Goal: Information Seeking & Learning: Learn about a topic

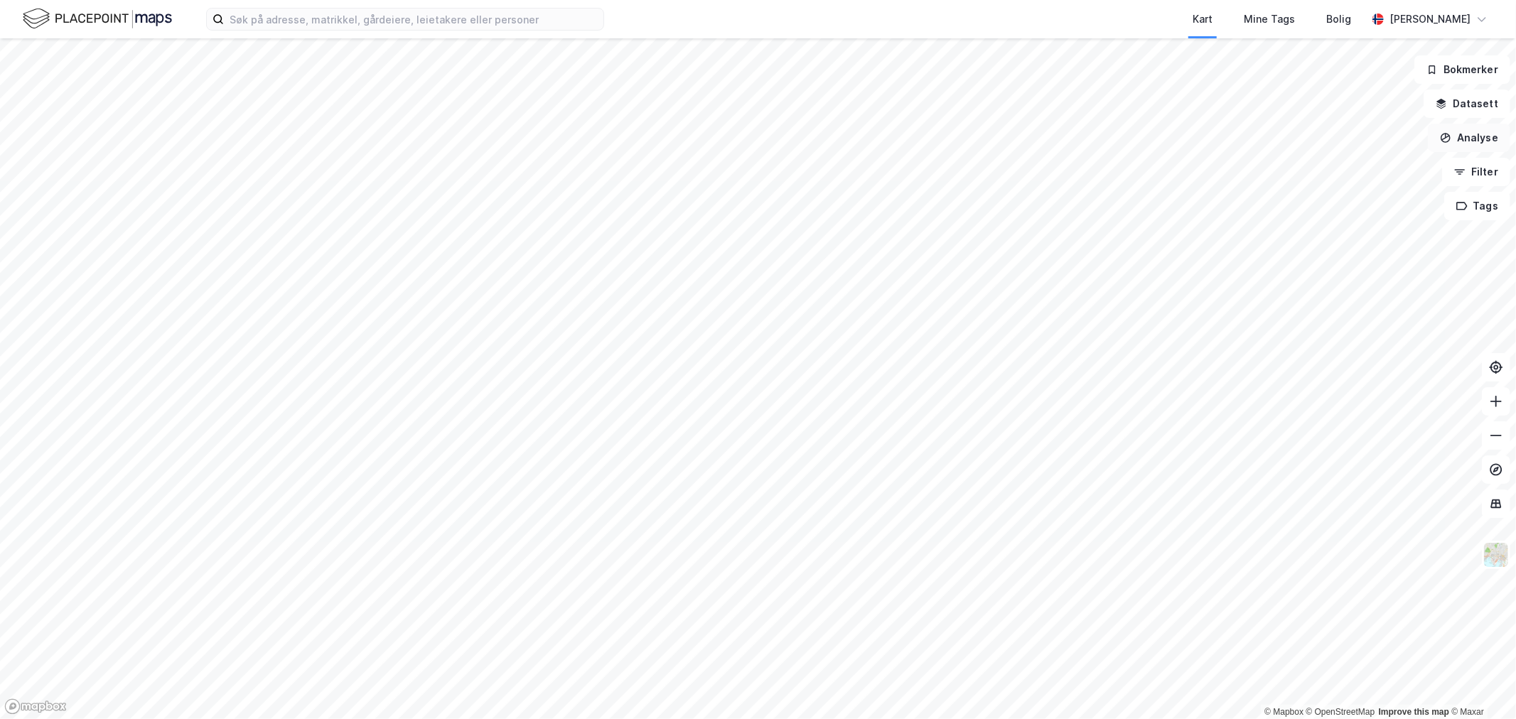
click at [1470, 141] on button "Analyse" at bounding box center [1469, 138] width 82 height 28
click at [1467, 161] on button "Filter" at bounding box center [1476, 172] width 68 height 28
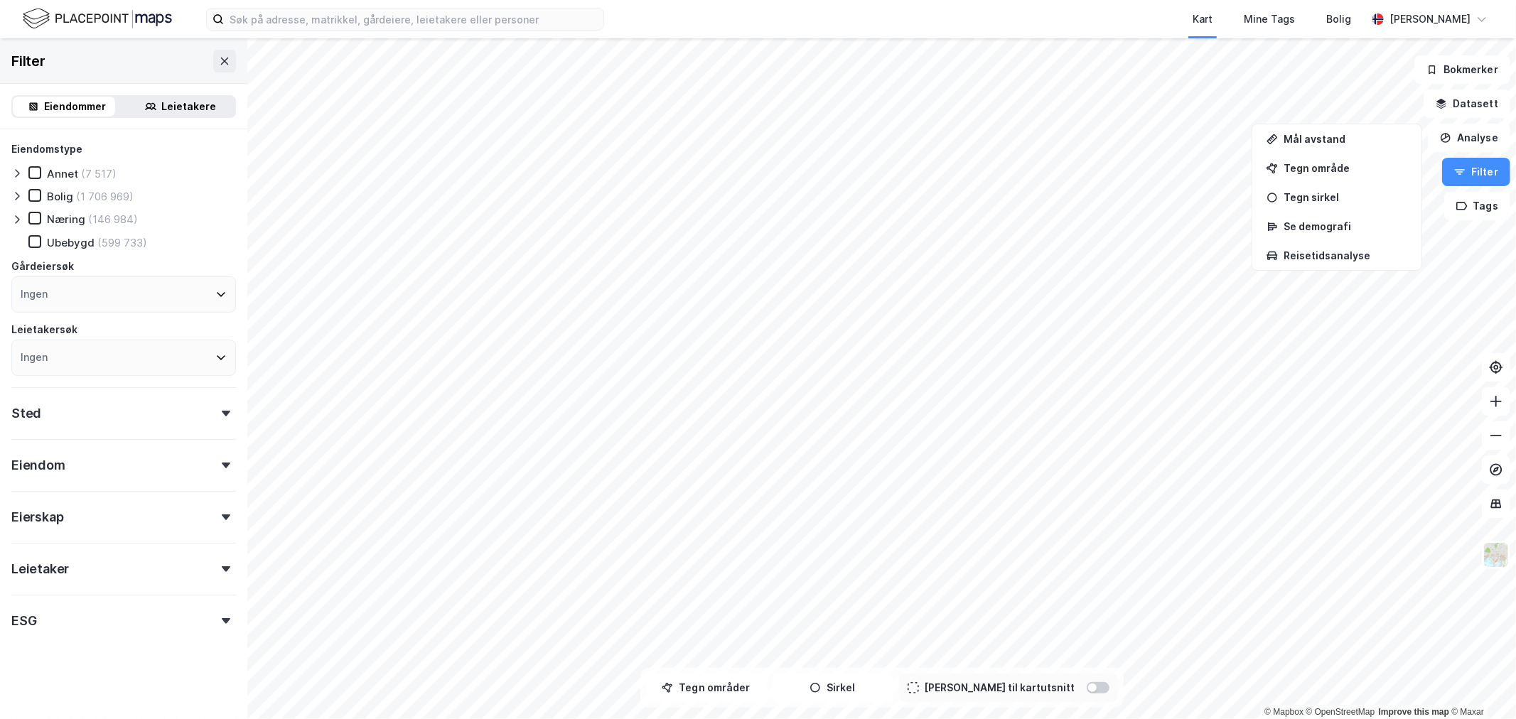
click at [167, 98] on div "Leietakere" at bounding box center [189, 106] width 55 height 17
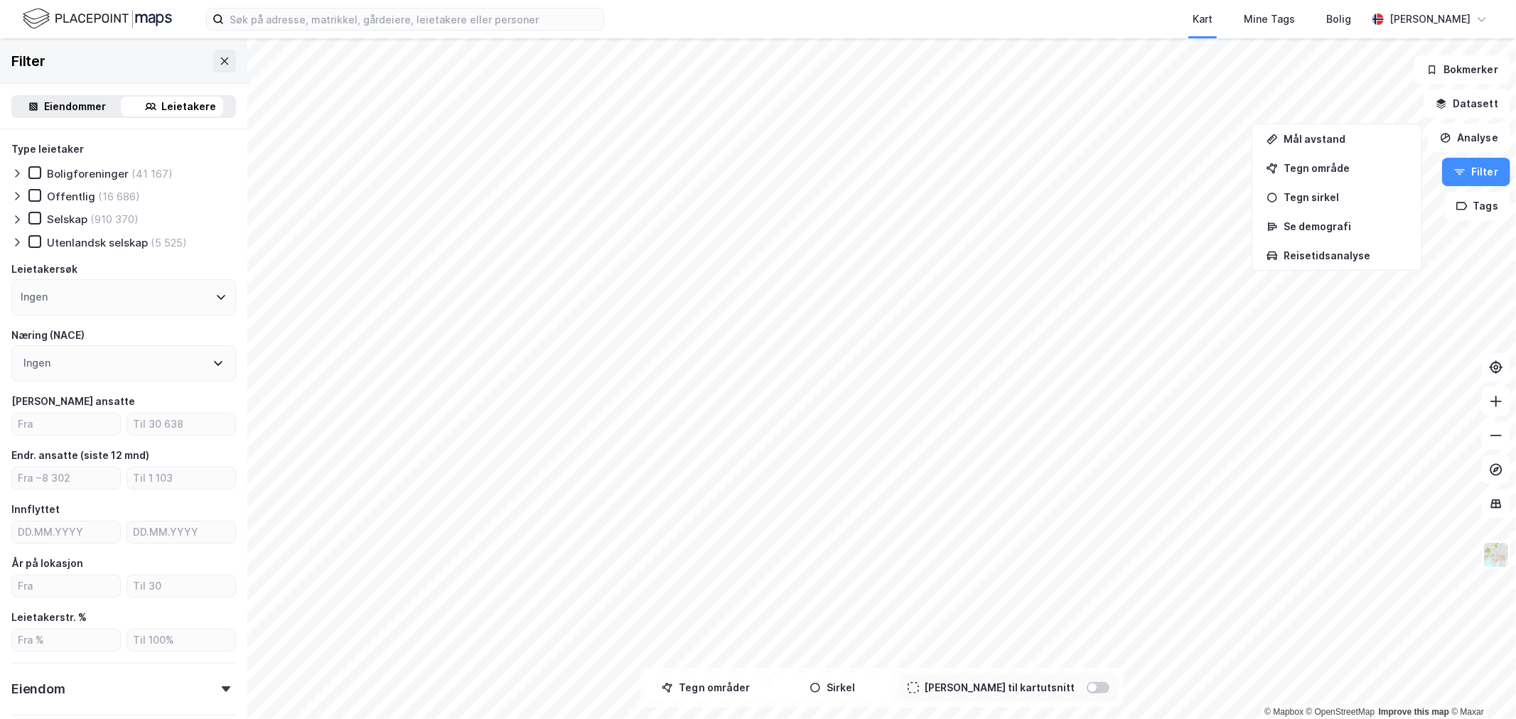
click at [67, 103] on div "Eiendommer" at bounding box center [76, 106] width 62 height 17
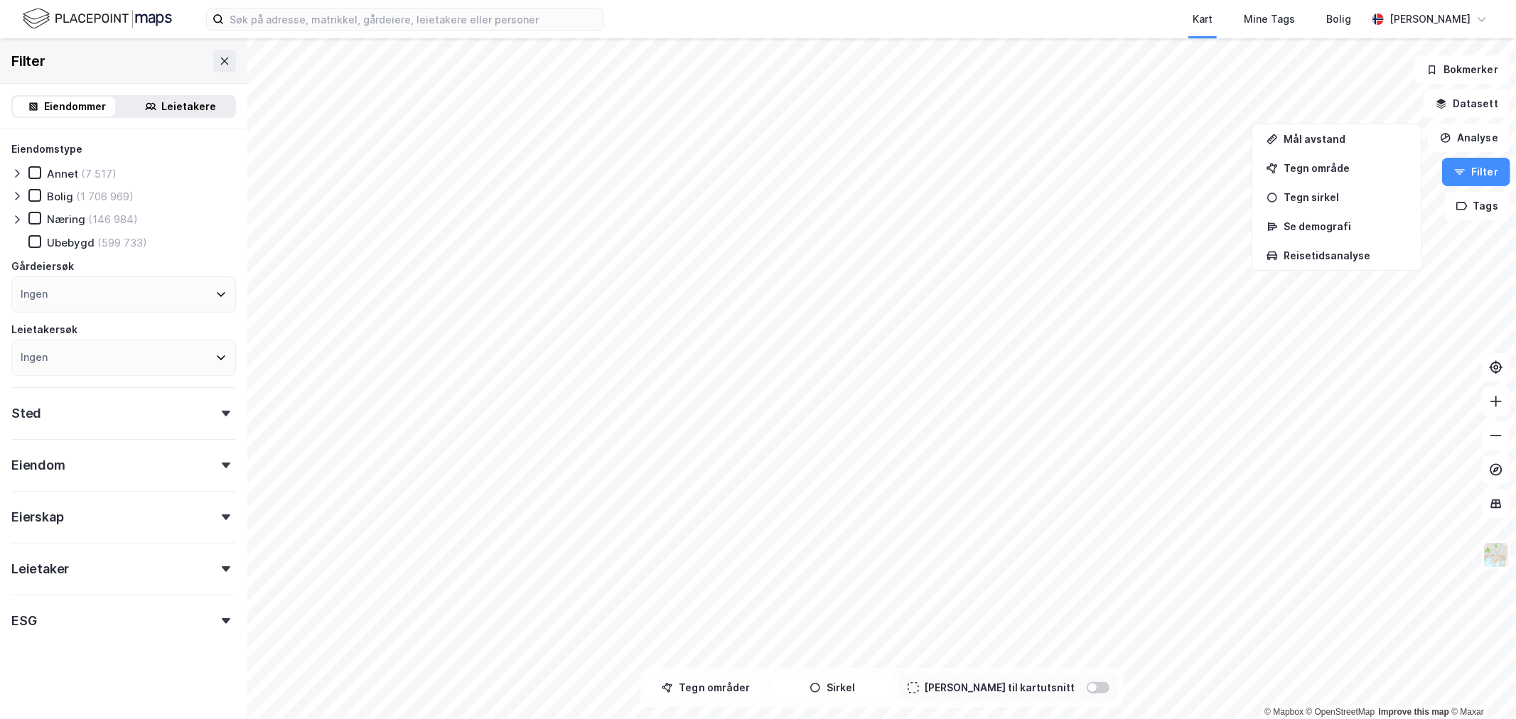
click at [84, 290] on div "Ingen" at bounding box center [123, 294] width 225 height 36
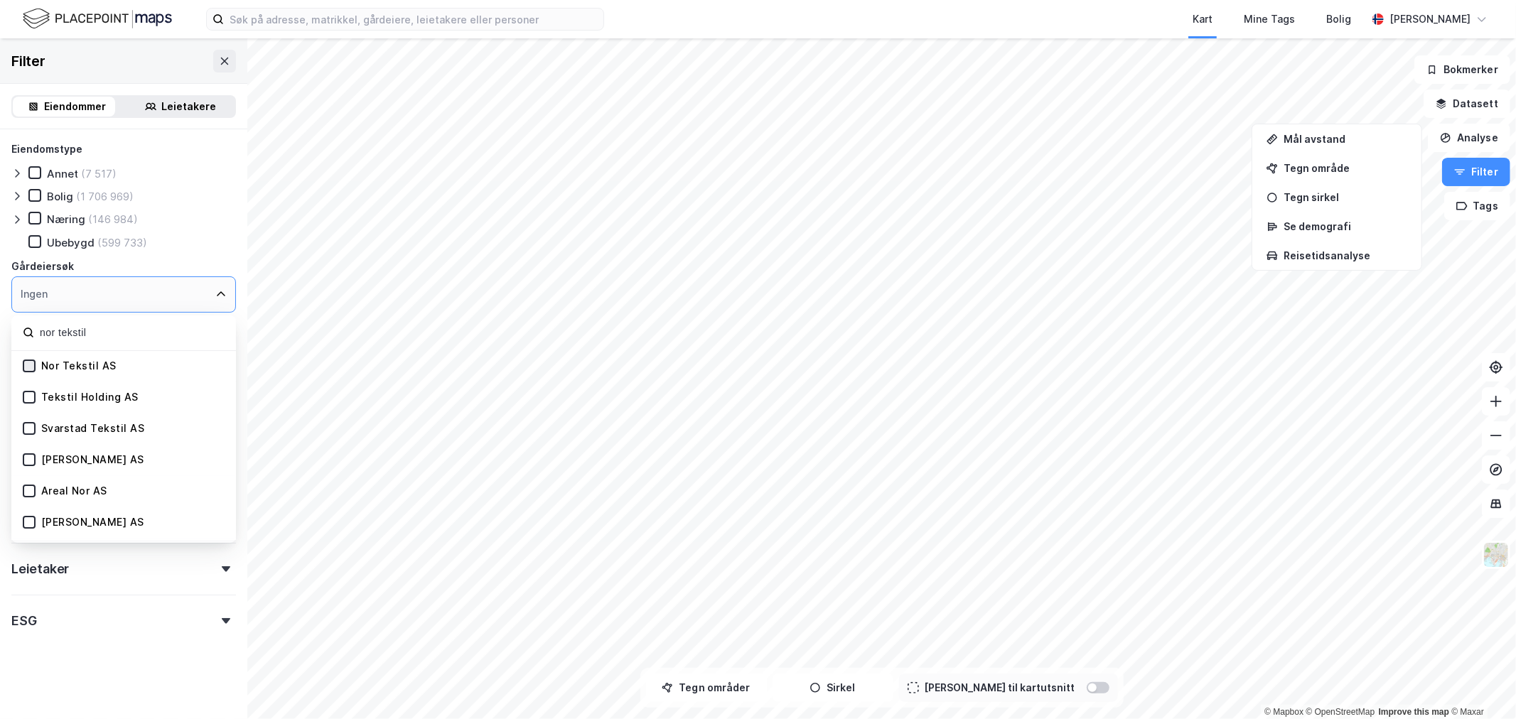
click at [26, 365] on icon at bounding box center [29, 366] width 10 height 10
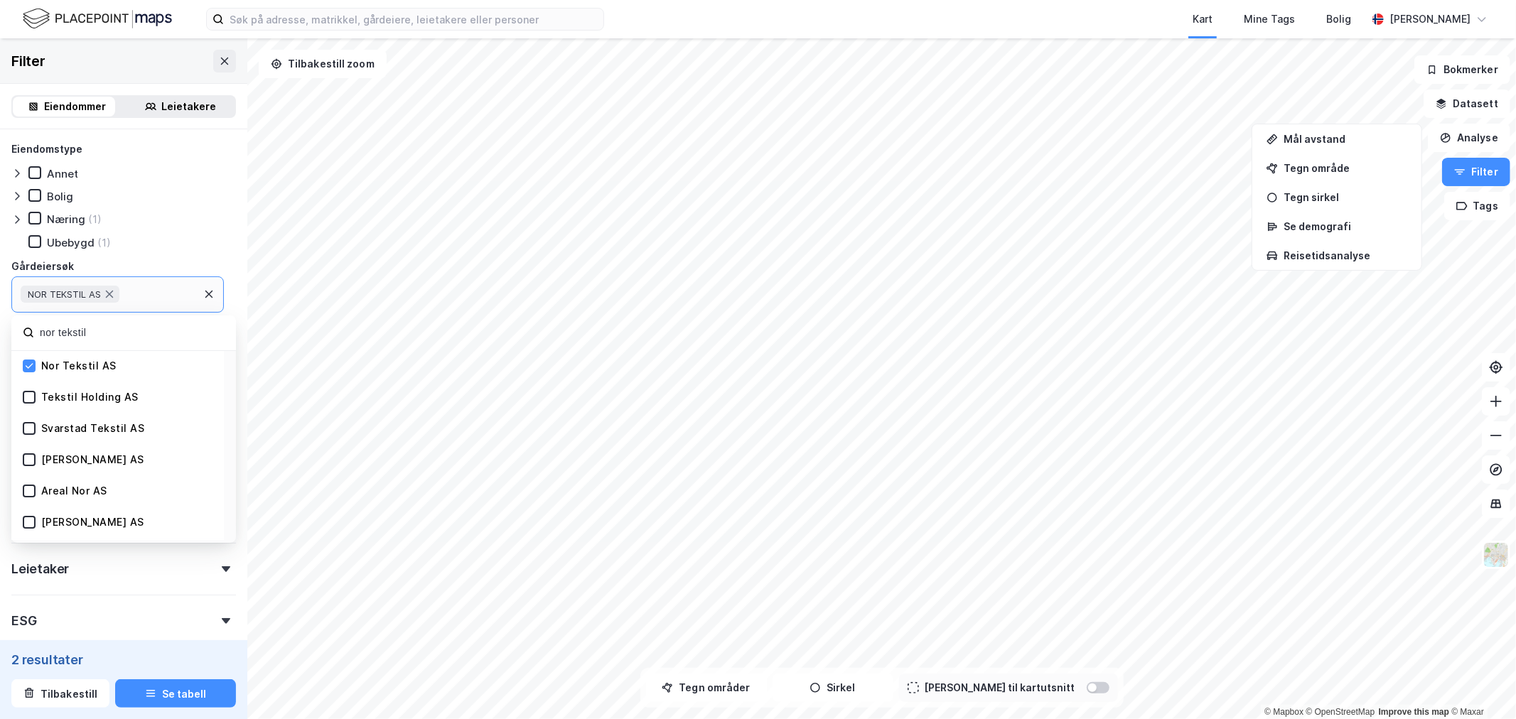
click at [131, 291] on div "NOR TEKSTIL AS" at bounding box center [117, 294] width 212 height 36
drag, startPoint x: 100, startPoint y: 335, endPoint x: 10, endPoint y: 335, distance: 90.2
click at [10, 335] on div "Eiendomstype [PERSON_NAME] Næring (1) Ubebygd (1) Gårdeiersøk NOR TEKSTIL AS no…" at bounding box center [123, 423] width 247 height 588
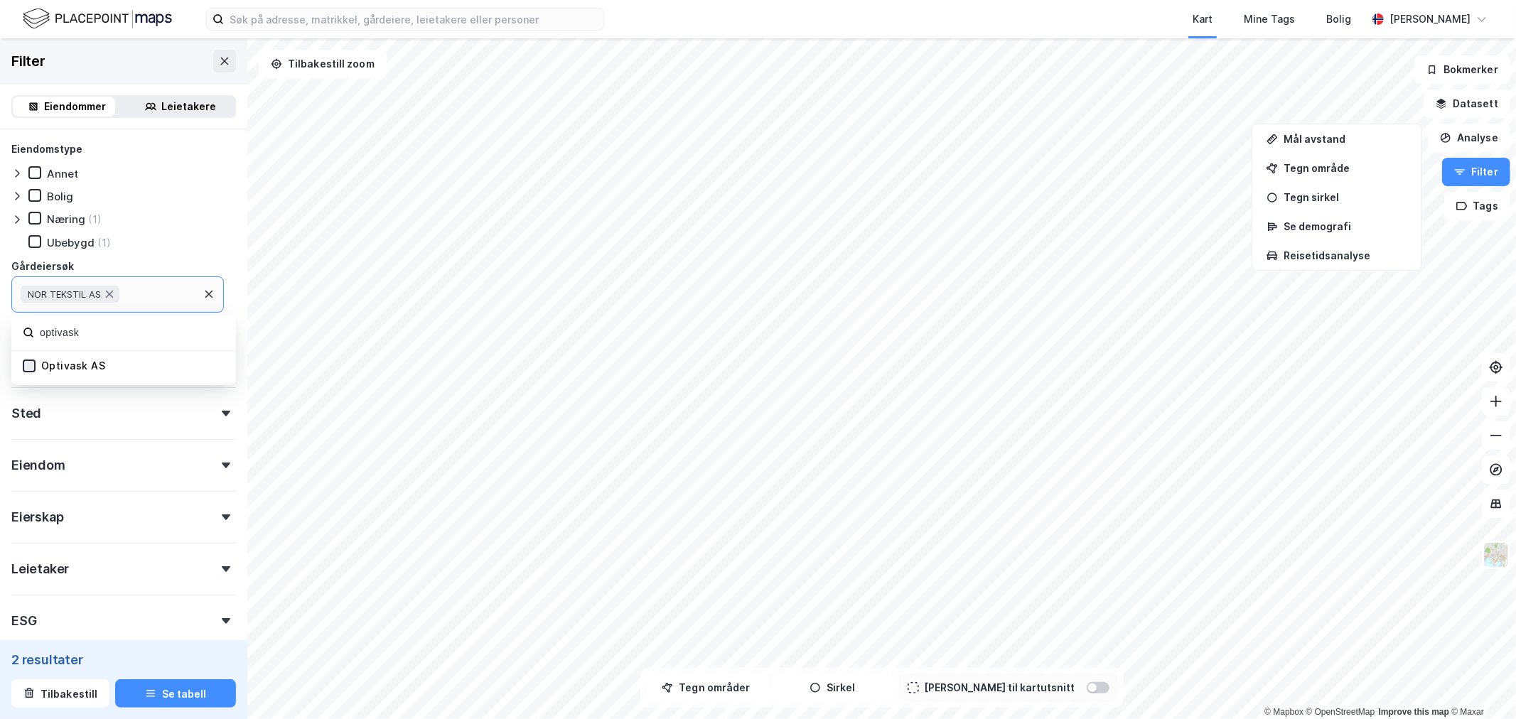
click at [30, 361] on icon at bounding box center [29, 366] width 10 height 10
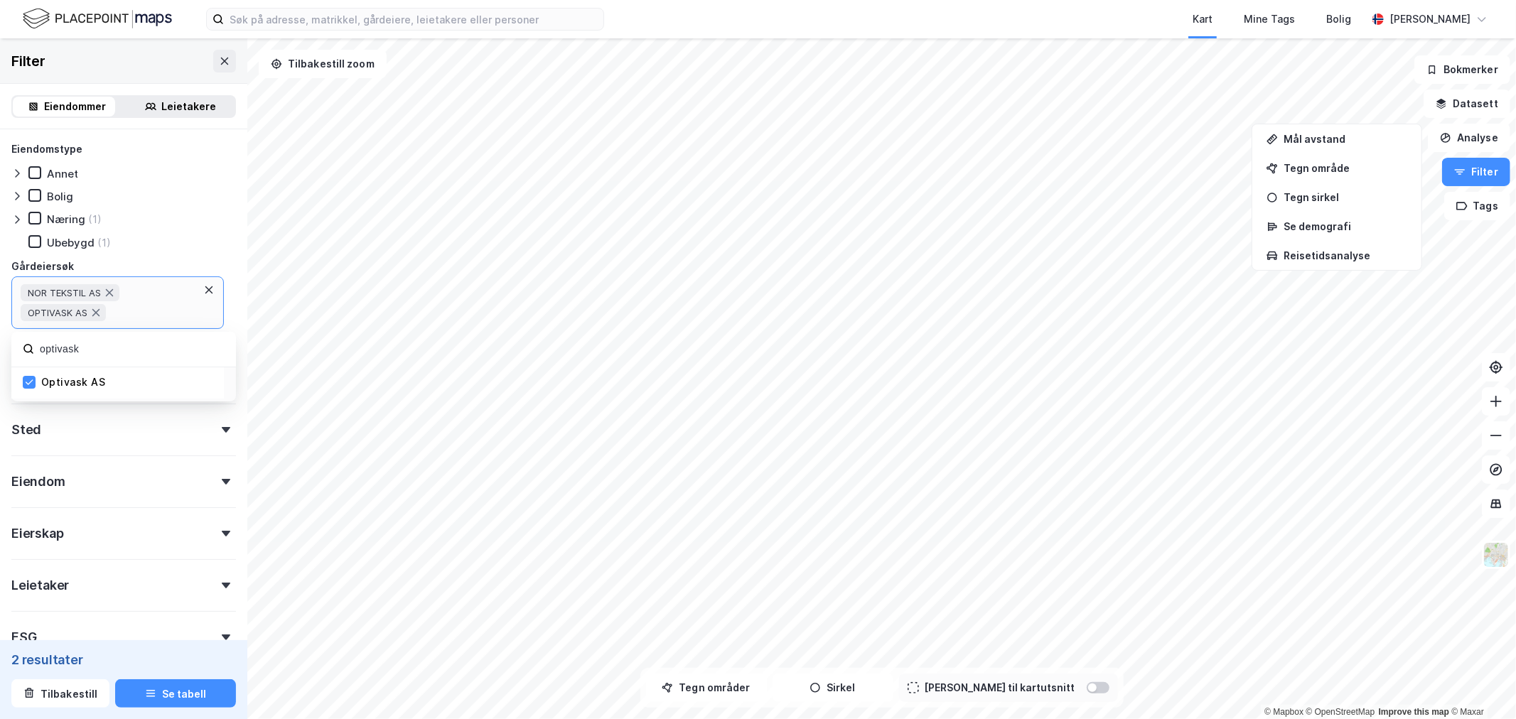
drag, startPoint x: 92, startPoint y: 354, endPoint x: 1, endPoint y: 344, distance: 92.2
click at [1, 344] on div "Eiendomstype [PERSON_NAME] Næring (1) Ubebygd (1) Gårdeiersøk NOR TEKSTIL AS OP…" at bounding box center [123, 431] width 247 height 605
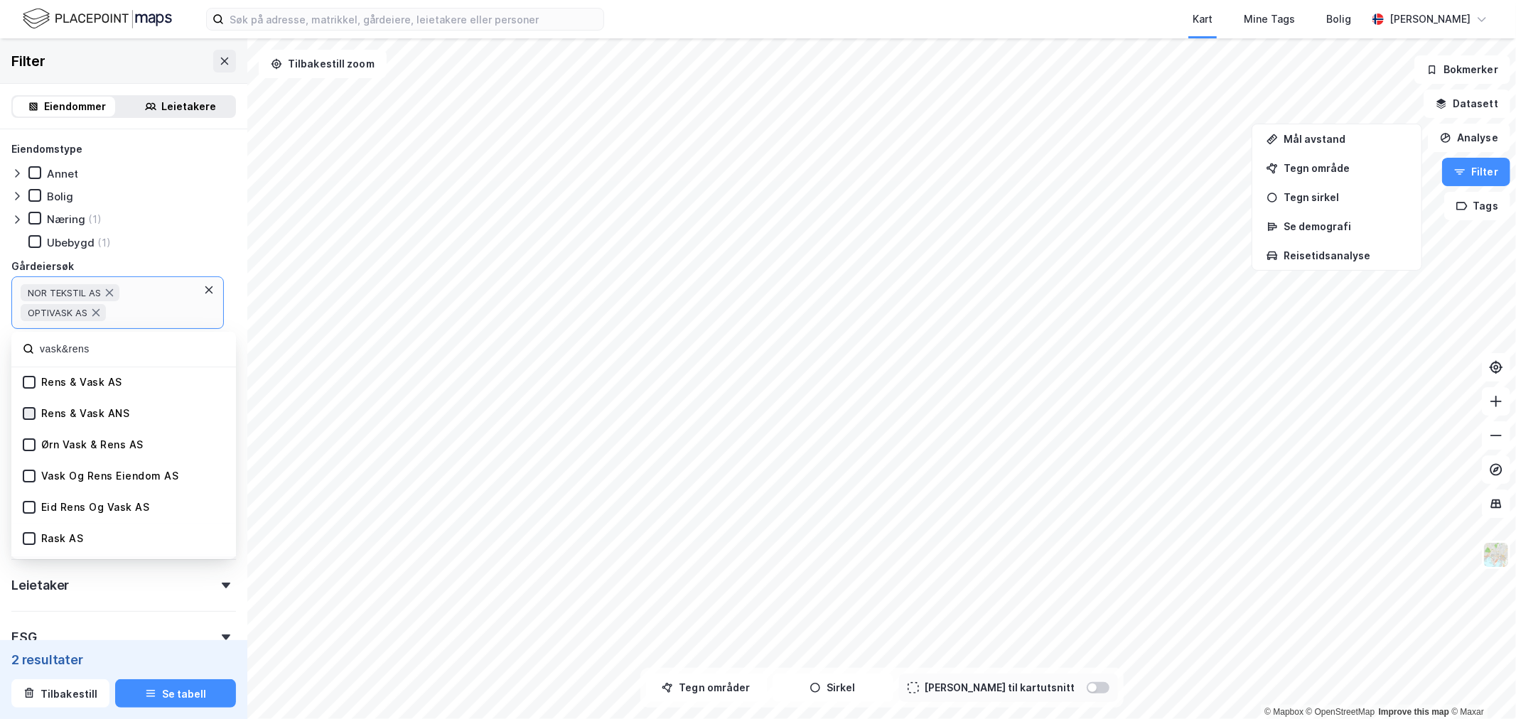
type input "vask&rens"
click at [29, 414] on icon at bounding box center [29, 414] width 10 height 10
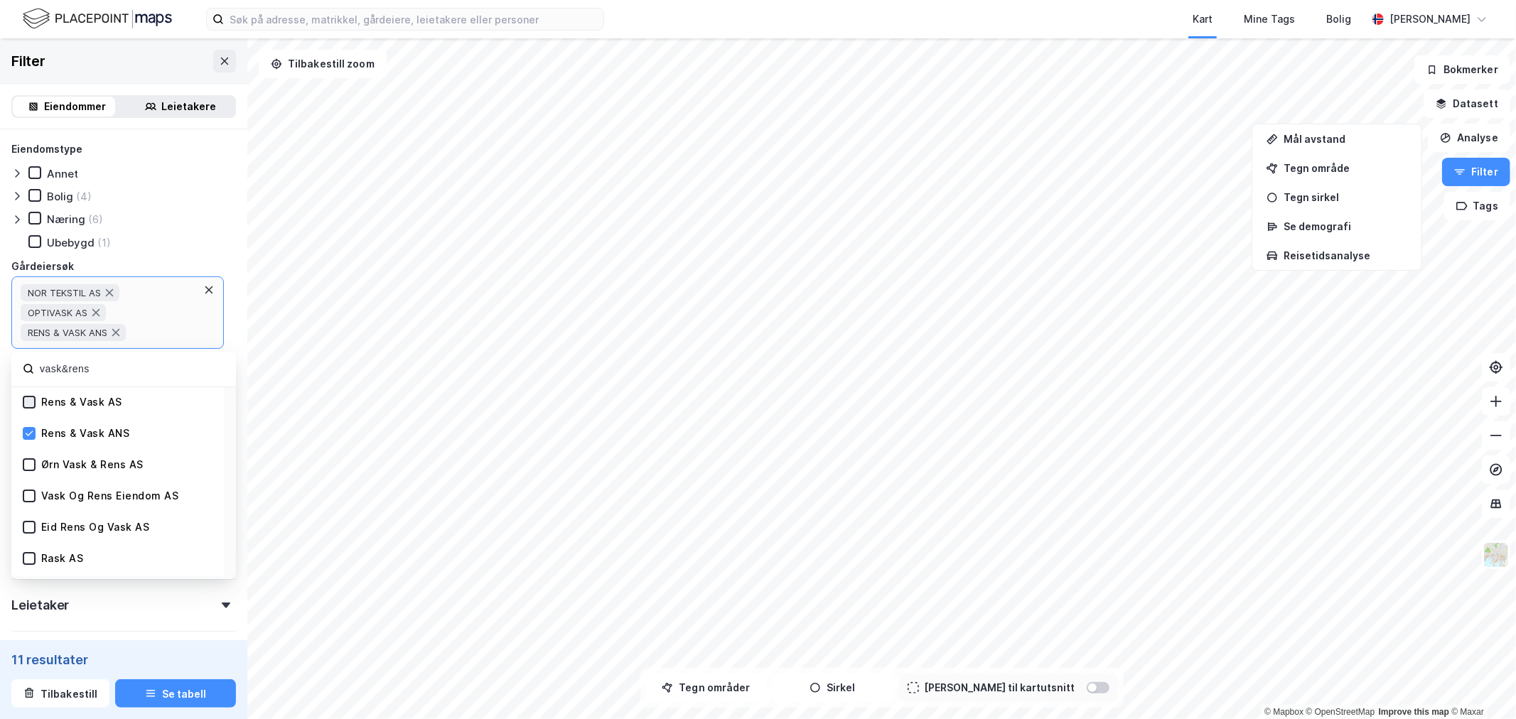
click at [26, 398] on icon at bounding box center [29, 402] width 10 height 10
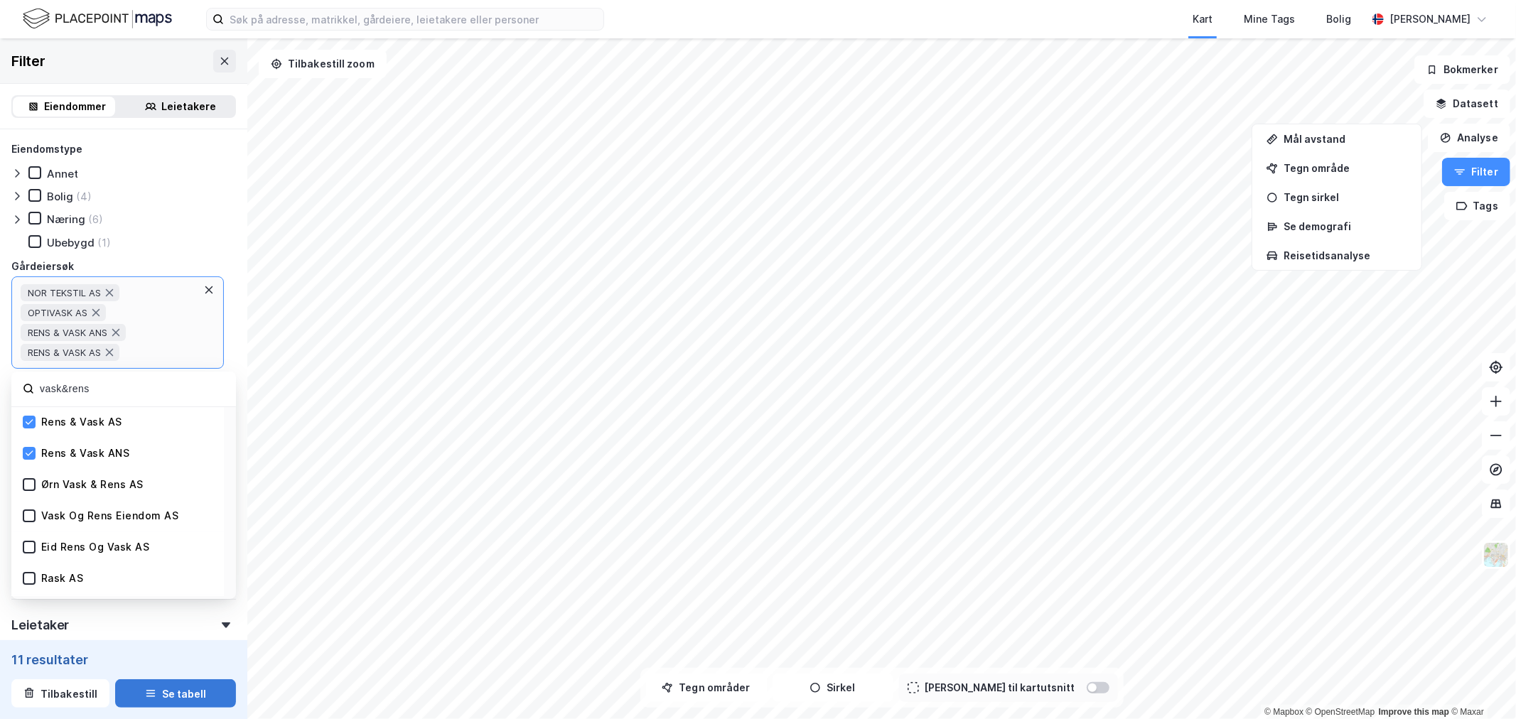
click at [158, 699] on button "Se tabell" at bounding box center [175, 693] width 121 height 28
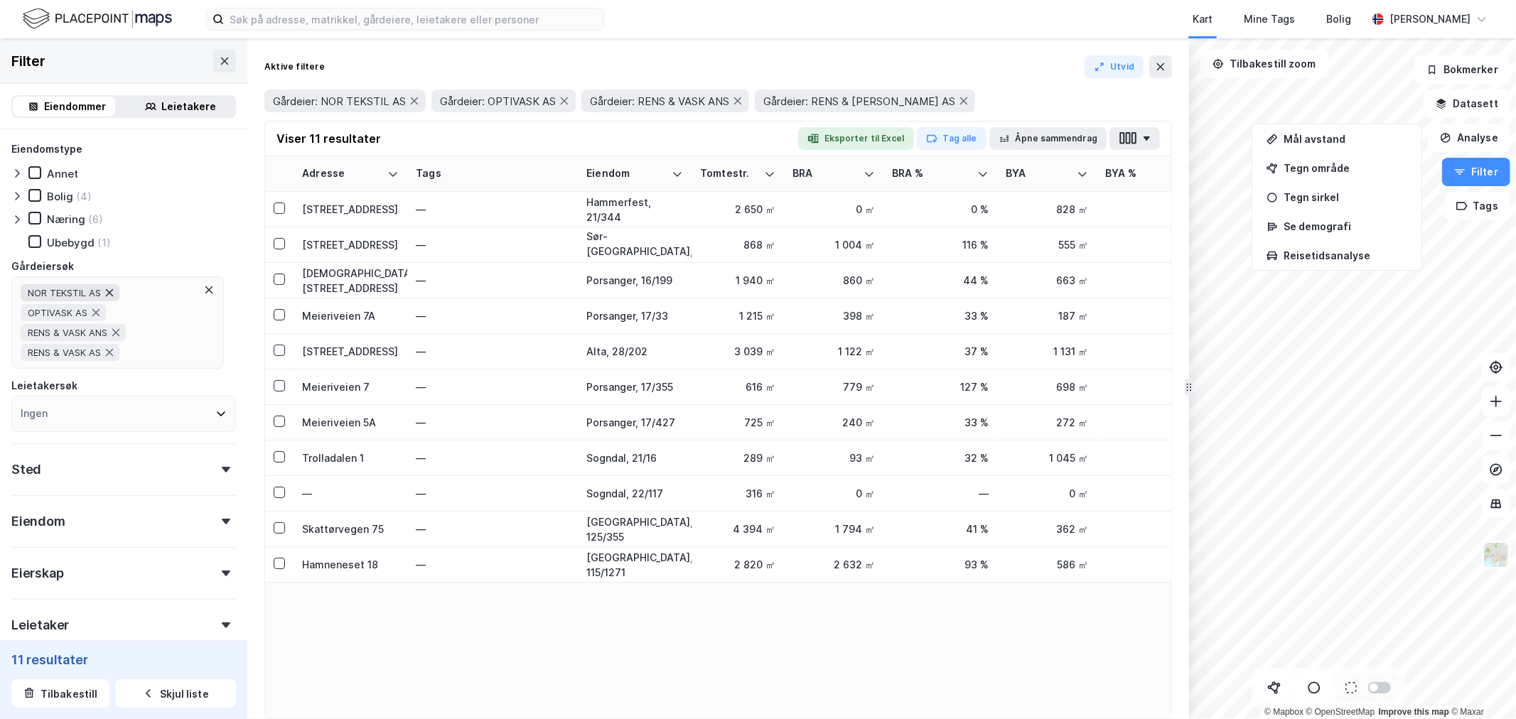
click at [112, 292] on icon at bounding box center [109, 292] width 11 height 11
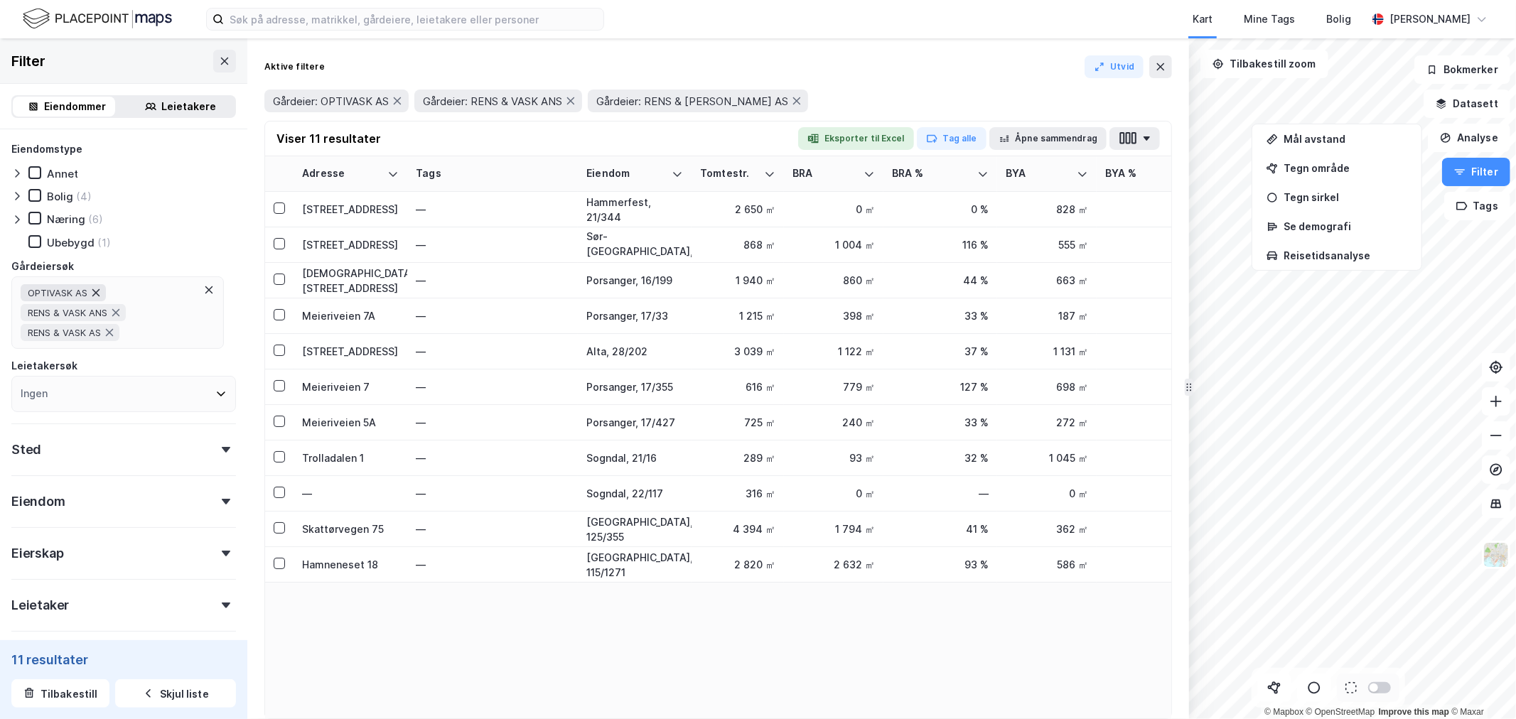
click at [97, 294] on icon at bounding box center [95, 292] width 11 height 11
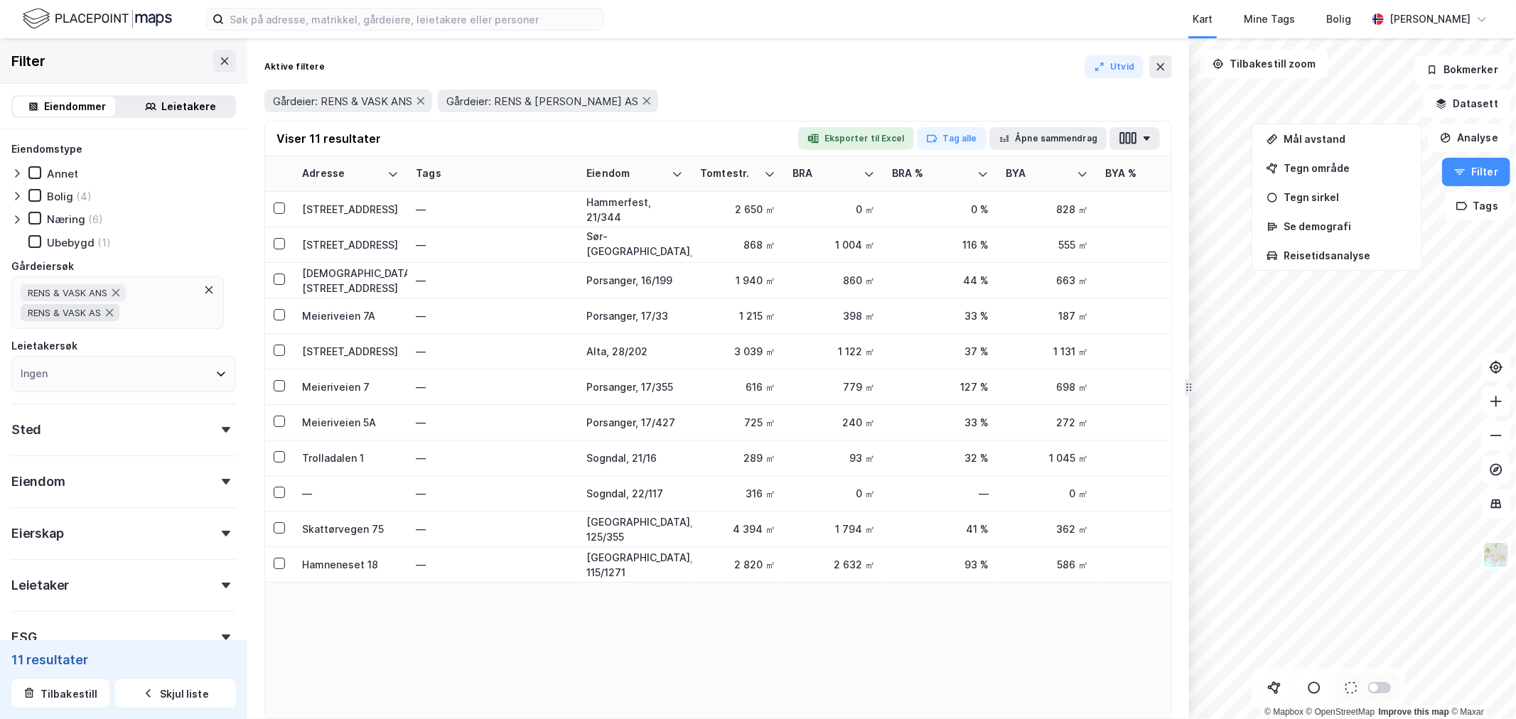
click at [117, 293] on icon at bounding box center [115, 292] width 11 height 11
click at [105, 306] on div "RENS & VASK ANS RENS & VASK AS" at bounding box center [117, 302] width 212 height 53
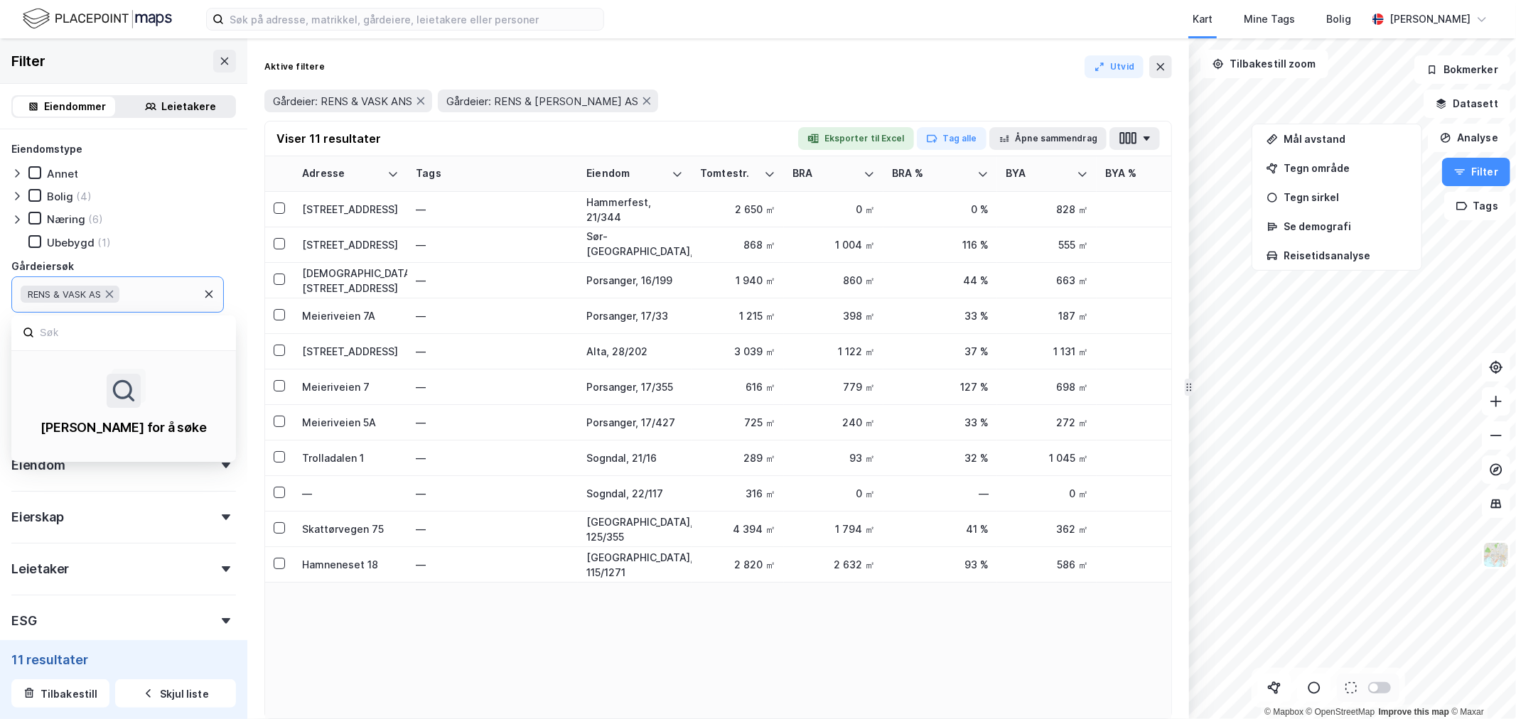
click at [119, 290] on div "RENS & VASK AS" at bounding box center [70, 294] width 99 height 17
click at [108, 310] on div "RENS & VASK AS" at bounding box center [117, 294] width 212 height 36
click at [110, 291] on icon at bounding box center [109, 294] width 11 height 11
click at [107, 293] on div "RENS & VASK AS" at bounding box center [117, 294] width 212 height 36
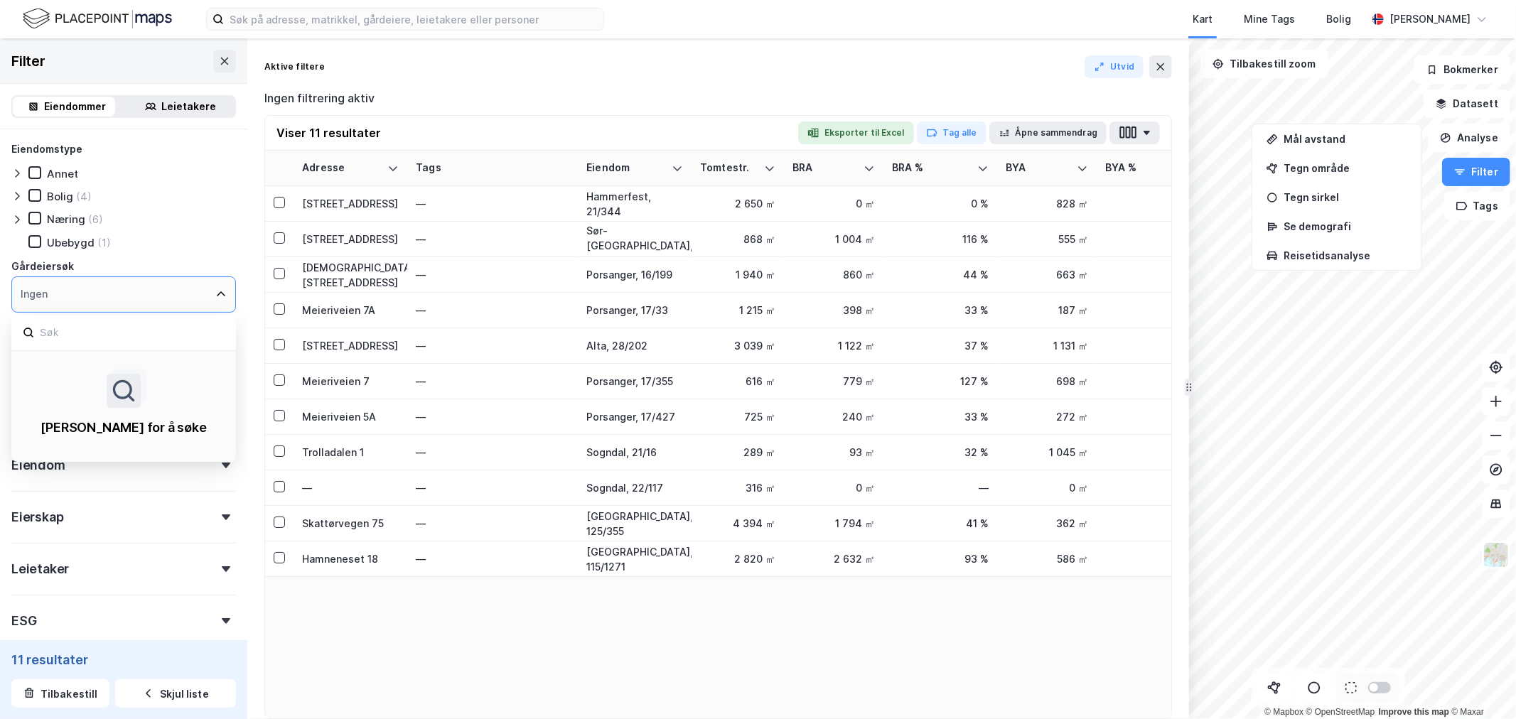
click at [215, 291] on icon at bounding box center [220, 294] width 11 height 11
click at [105, 291] on div "Ingen" at bounding box center [123, 294] width 225 height 36
click at [54, 323] on input at bounding box center [131, 332] width 186 height 19
click at [55, 329] on input at bounding box center [131, 332] width 186 height 19
click at [30, 331] on icon at bounding box center [28, 332] width 11 height 11
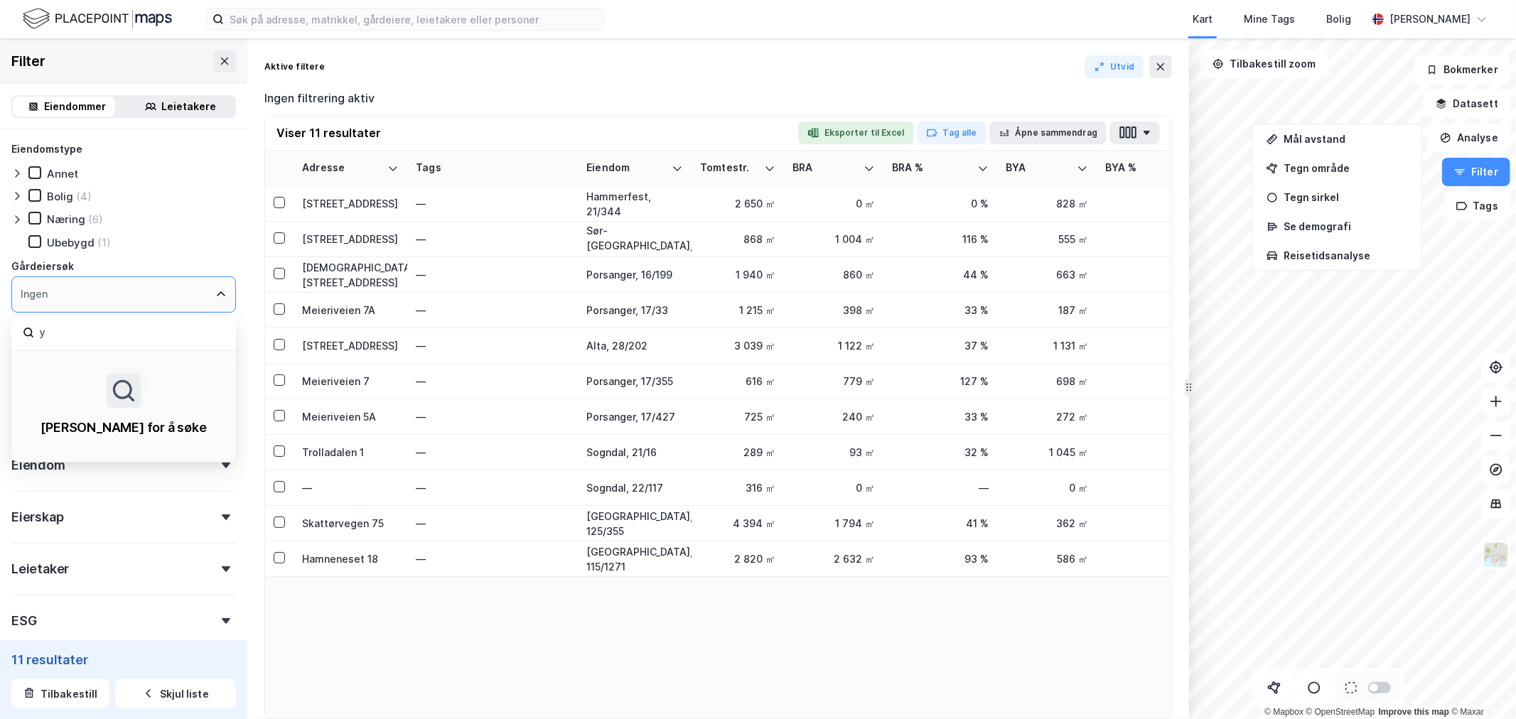
click at [45, 335] on input "y" at bounding box center [131, 332] width 186 height 19
type input "h"
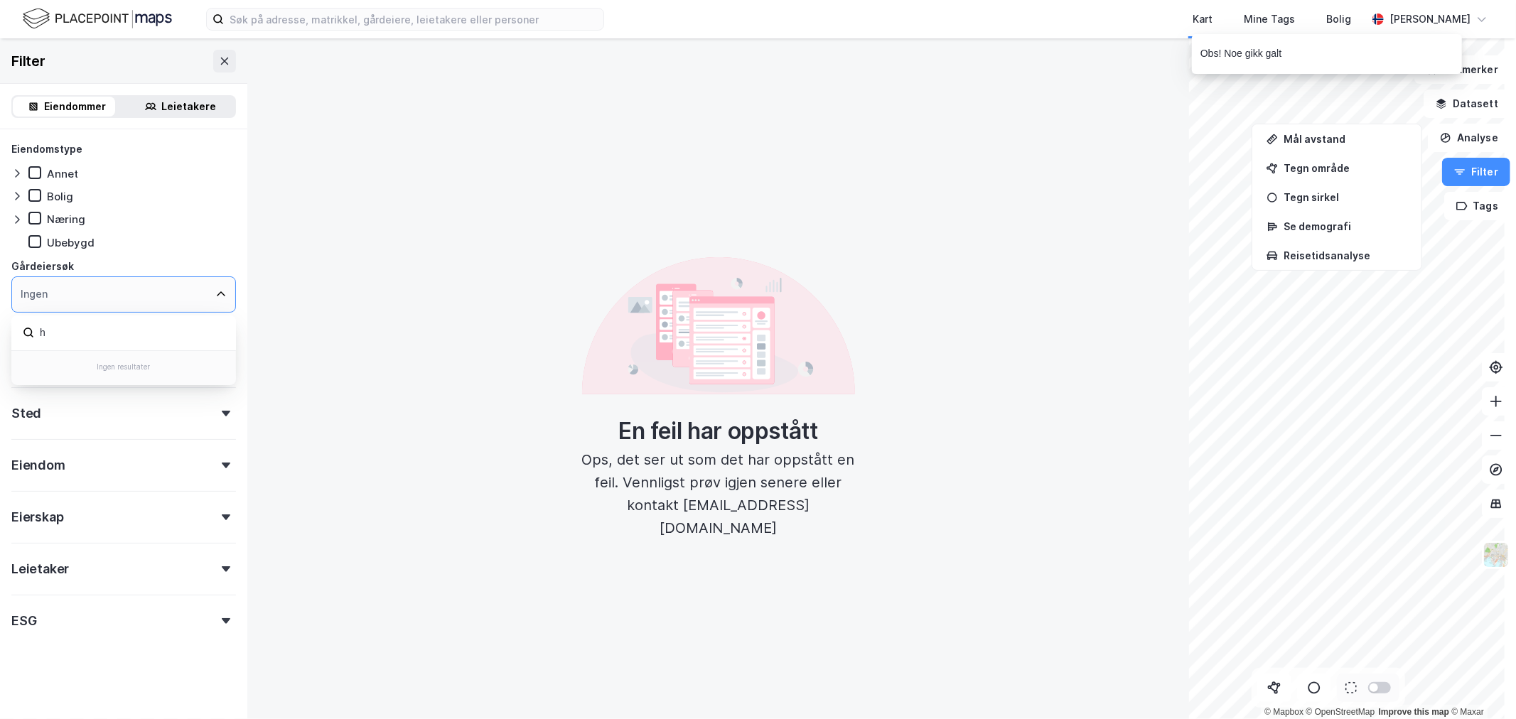
drag, startPoint x: 72, startPoint y: 330, endPoint x: -21, endPoint y: 338, distance: 92.8
click at [0, 338] on html "Kart Mine Tags Bolig [PERSON_NAME] © Mapbox © OpenStreetMap Improve this map © …" at bounding box center [758, 359] width 1516 height 719
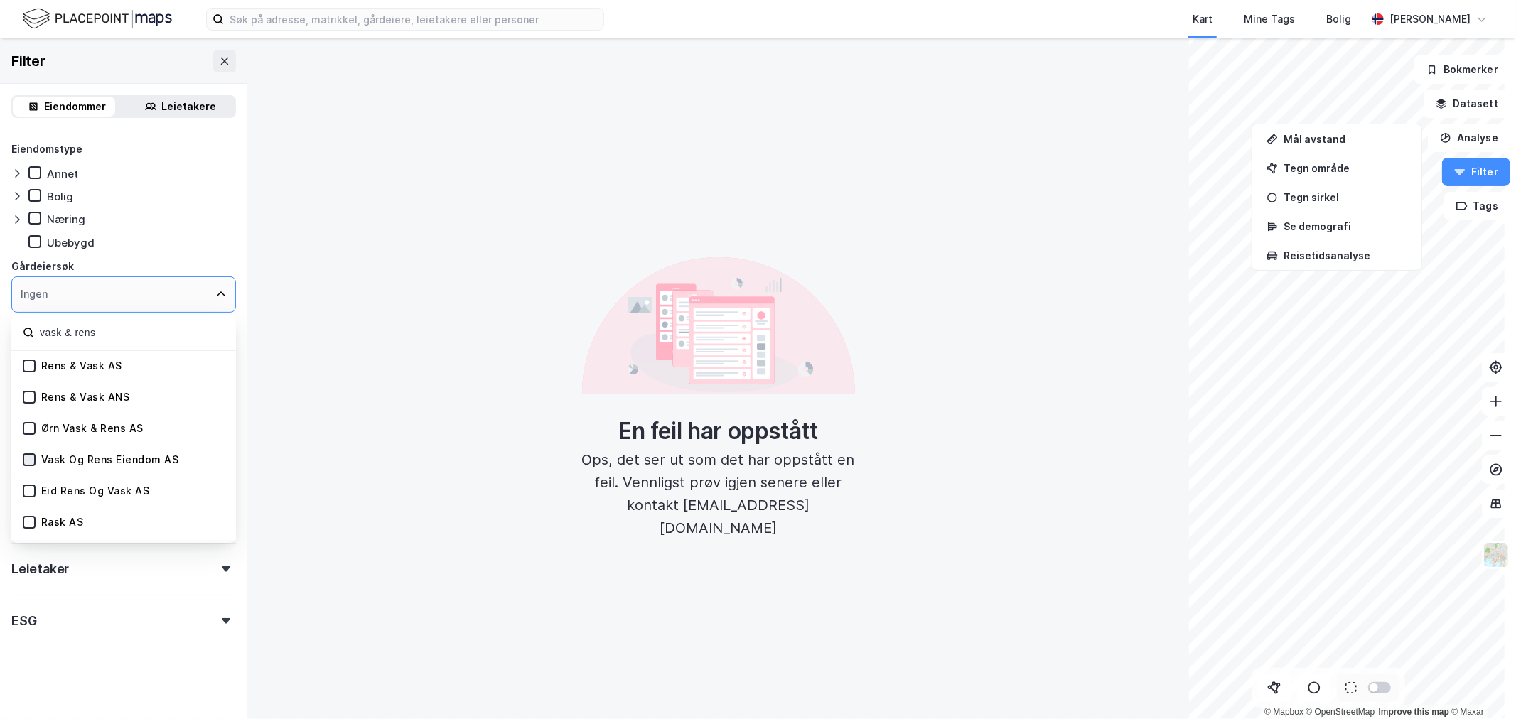
type input "vask & rens"
click at [28, 458] on icon at bounding box center [29, 460] width 10 height 10
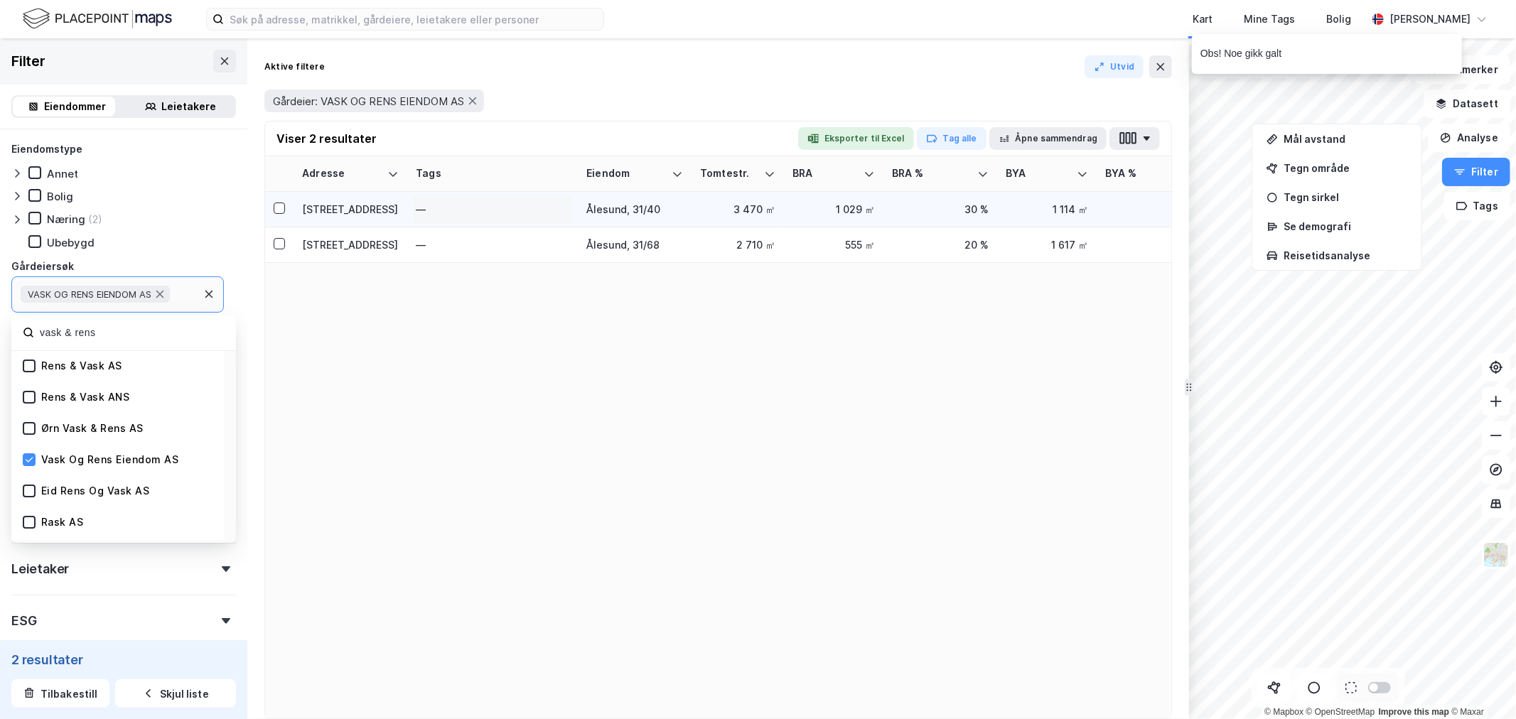
click at [476, 215] on div "—" at bounding box center [492, 209] width 153 height 23
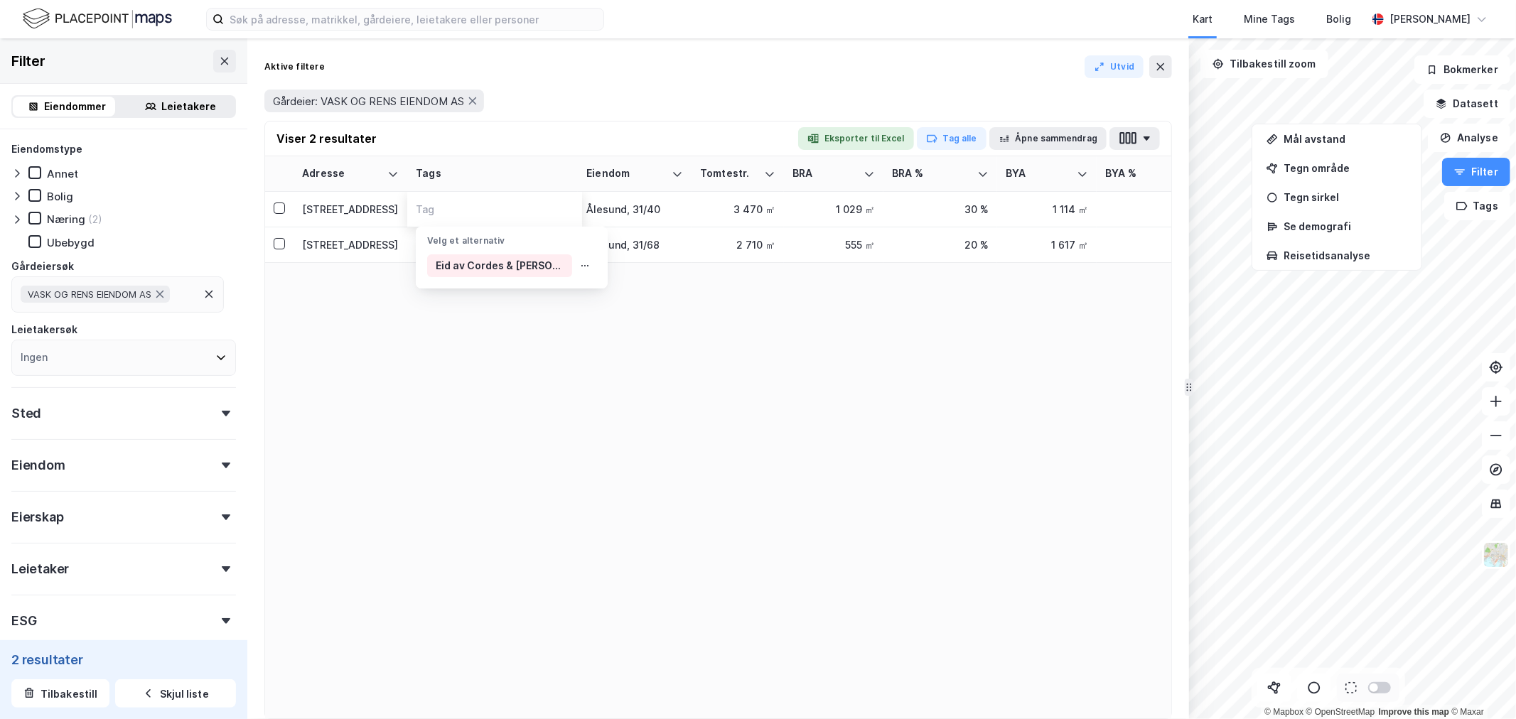
click at [453, 382] on div "Adresse Tags Eiendom Tomtestr. BRA BRA % BYA BYA % Leietakere Ansatte Eiendomst…" at bounding box center [718, 437] width 906 height 562
click at [208, 290] on icon at bounding box center [208, 294] width 11 height 11
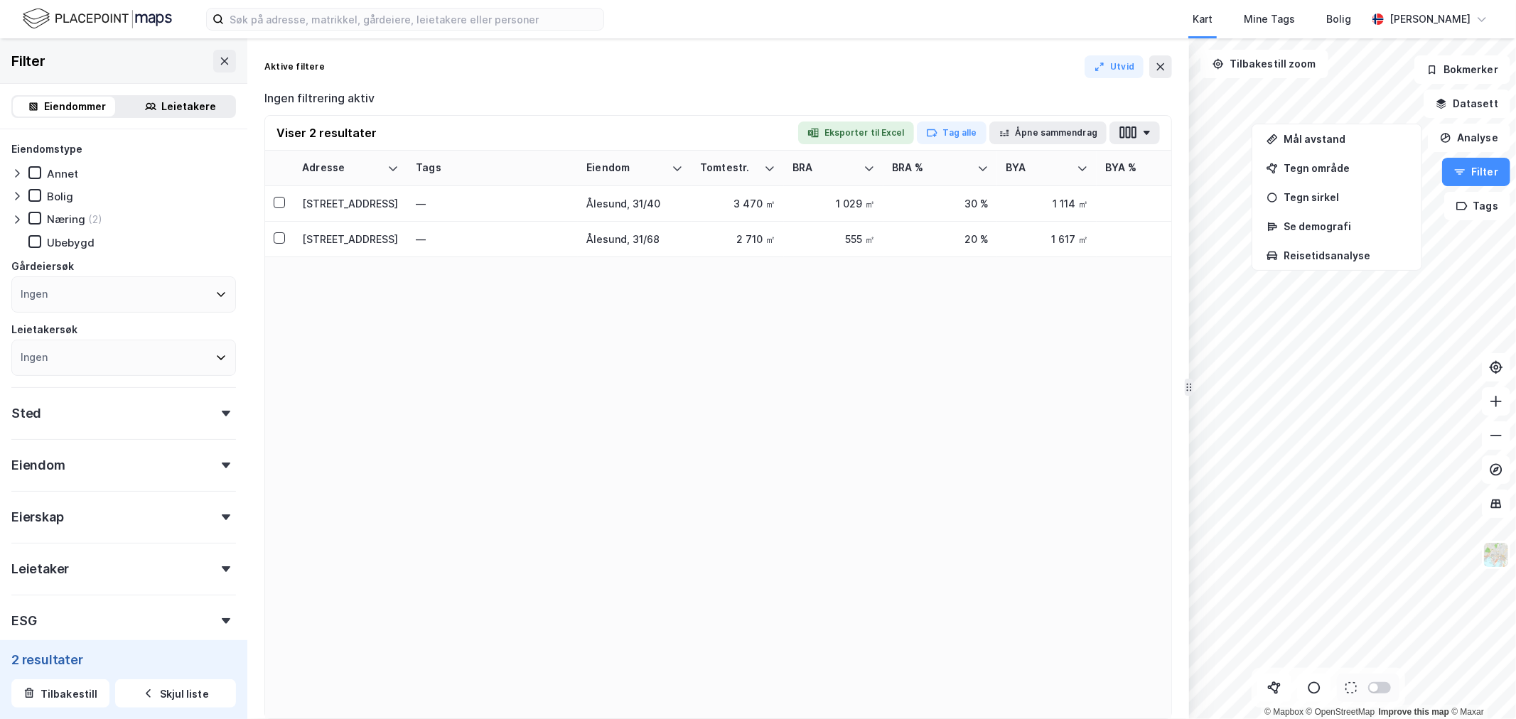
click at [114, 300] on div "Ingen" at bounding box center [123, 294] width 225 height 36
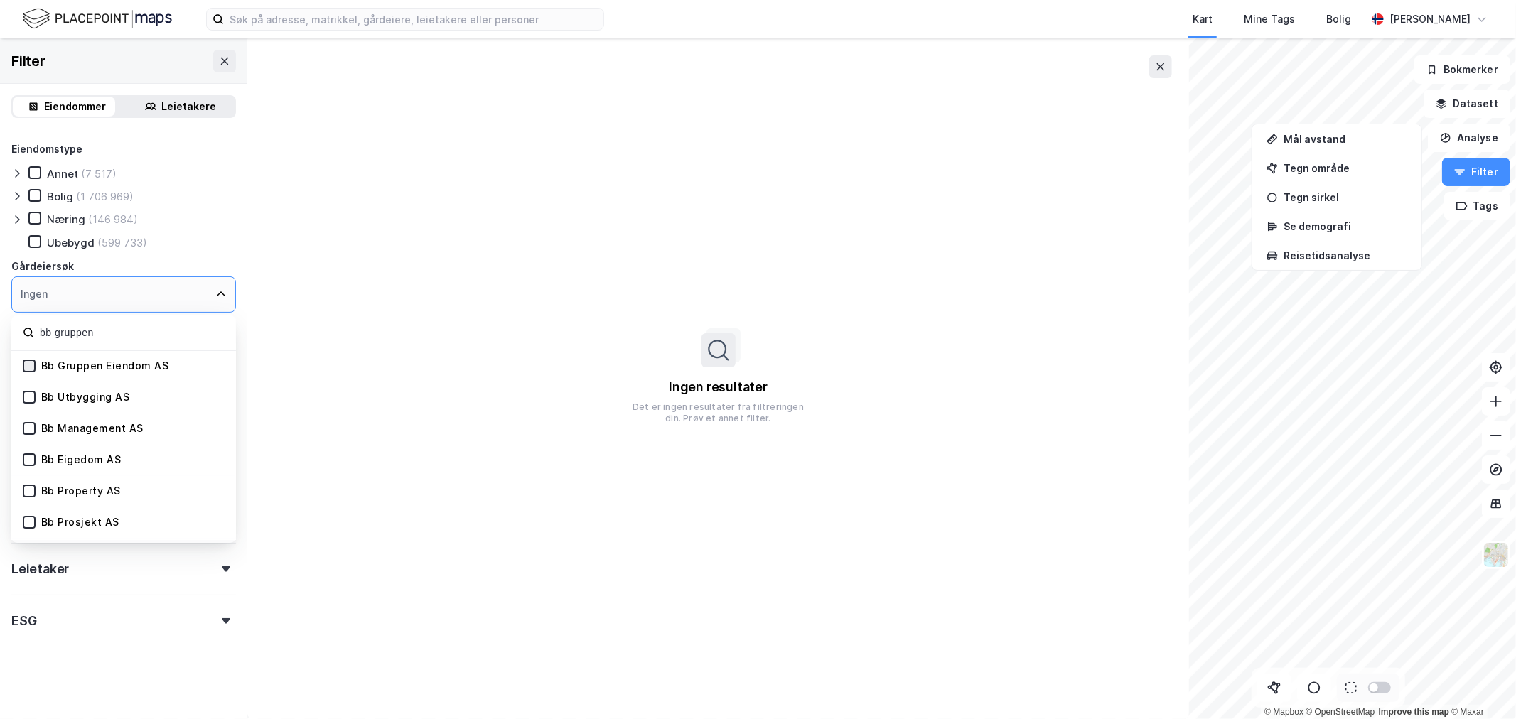
click at [30, 361] on icon at bounding box center [29, 366] width 10 height 10
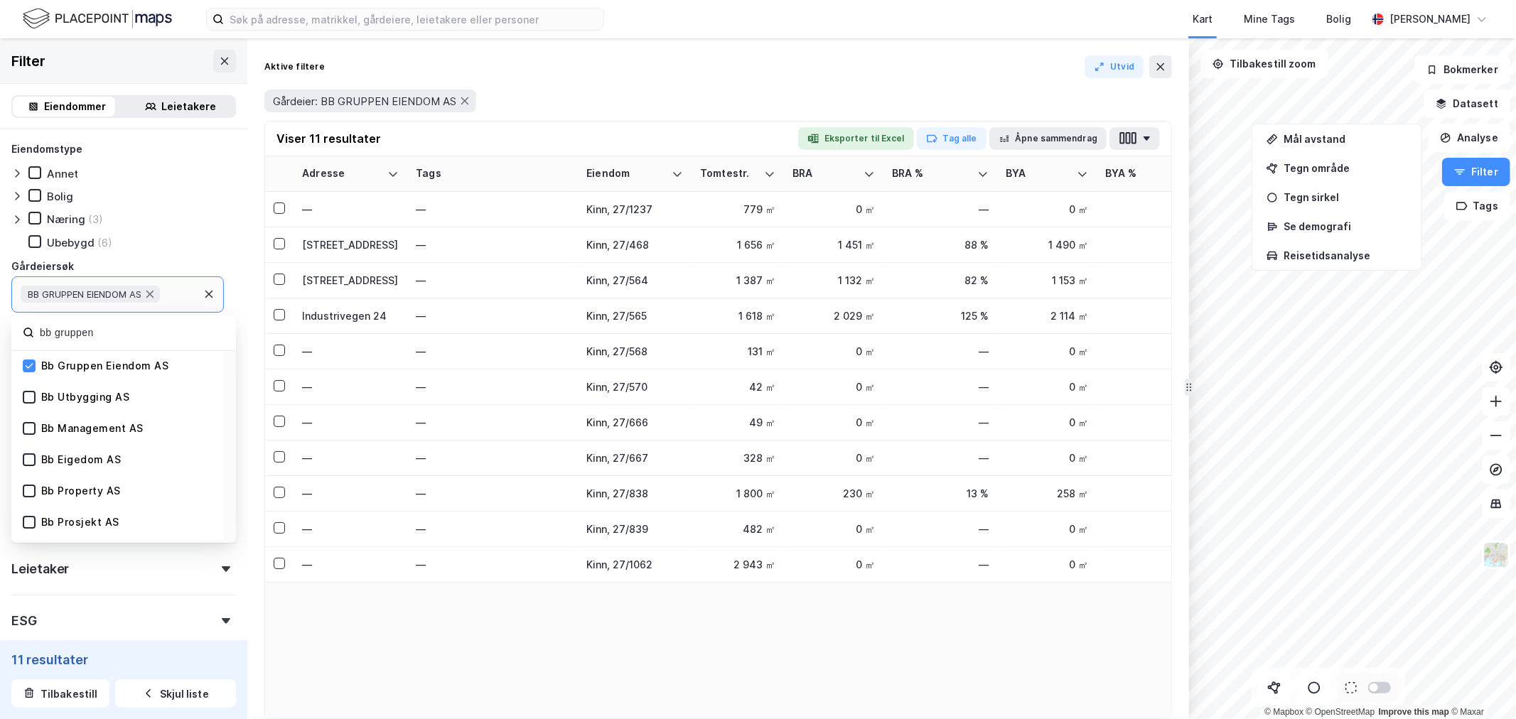
click at [210, 290] on icon at bounding box center [208, 294] width 11 height 11
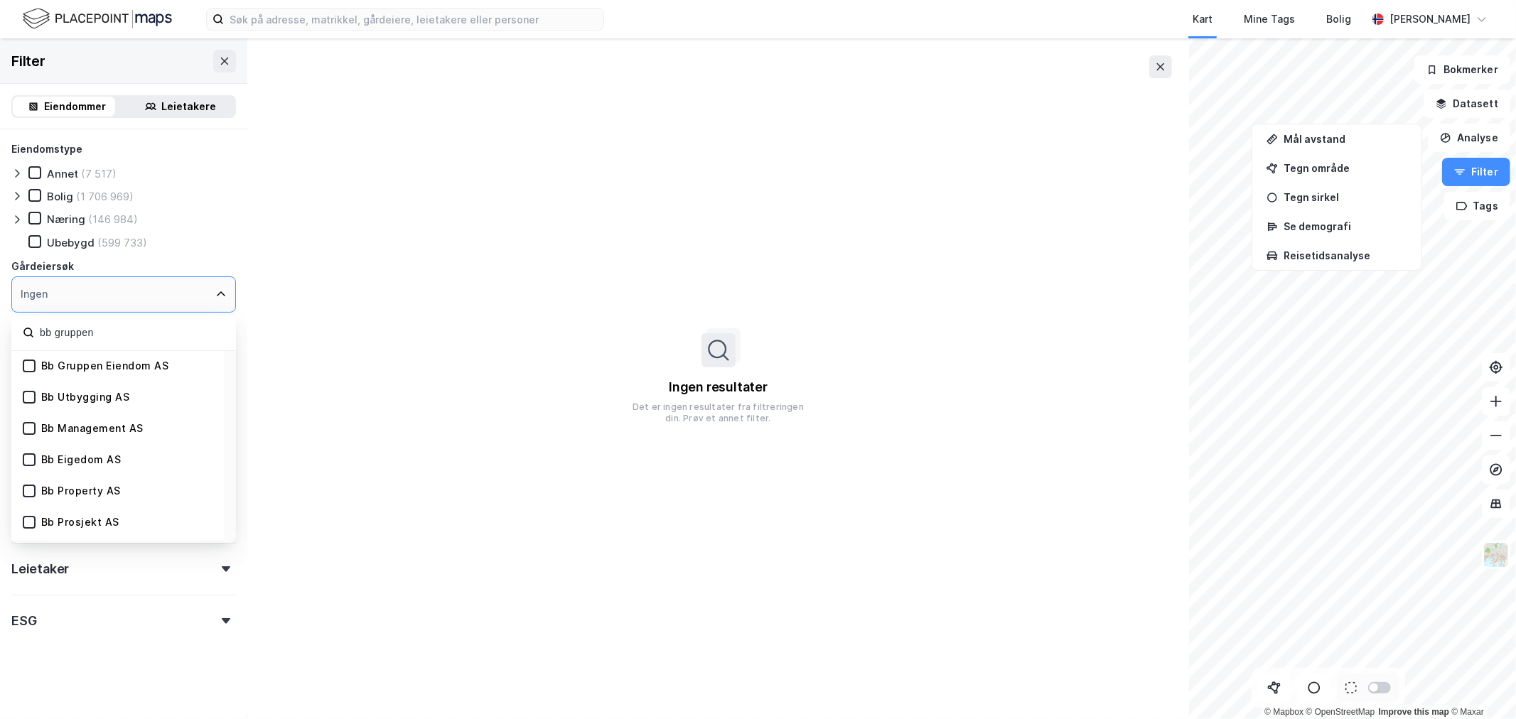
click at [130, 287] on div "Ingen" at bounding box center [123, 294] width 225 height 36
drag, startPoint x: 109, startPoint y: 323, endPoint x: -65, endPoint y: 325, distance: 174.8
click at [0, 325] on html "Kart Mine Tags Bolig [PERSON_NAME] © Mapbox © OpenStreetMap Improve this map © …" at bounding box center [758, 359] width 1516 height 719
click at [31, 392] on icon at bounding box center [29, 397] width 10 height 10
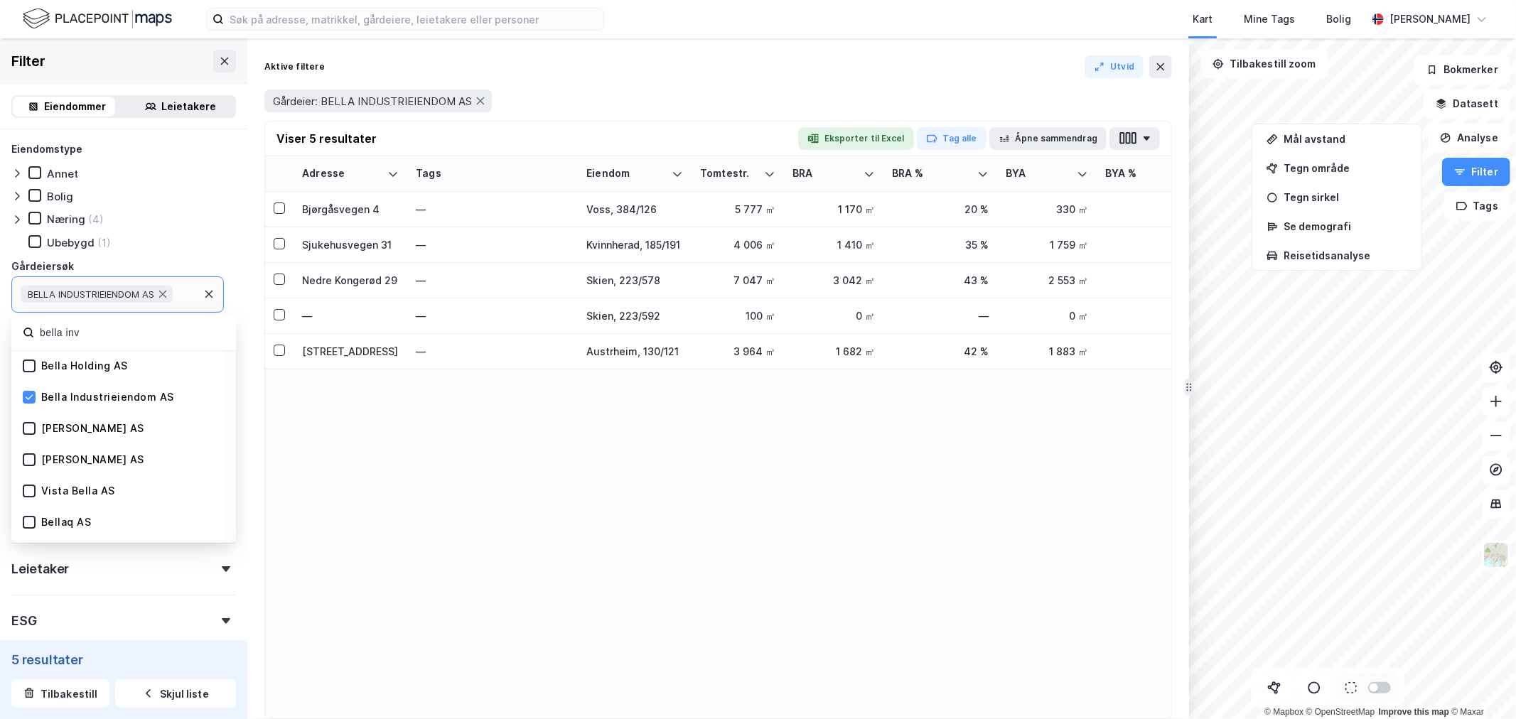
click at [210, 290] on icon at bounding box center [208, 294] width 11 height 11
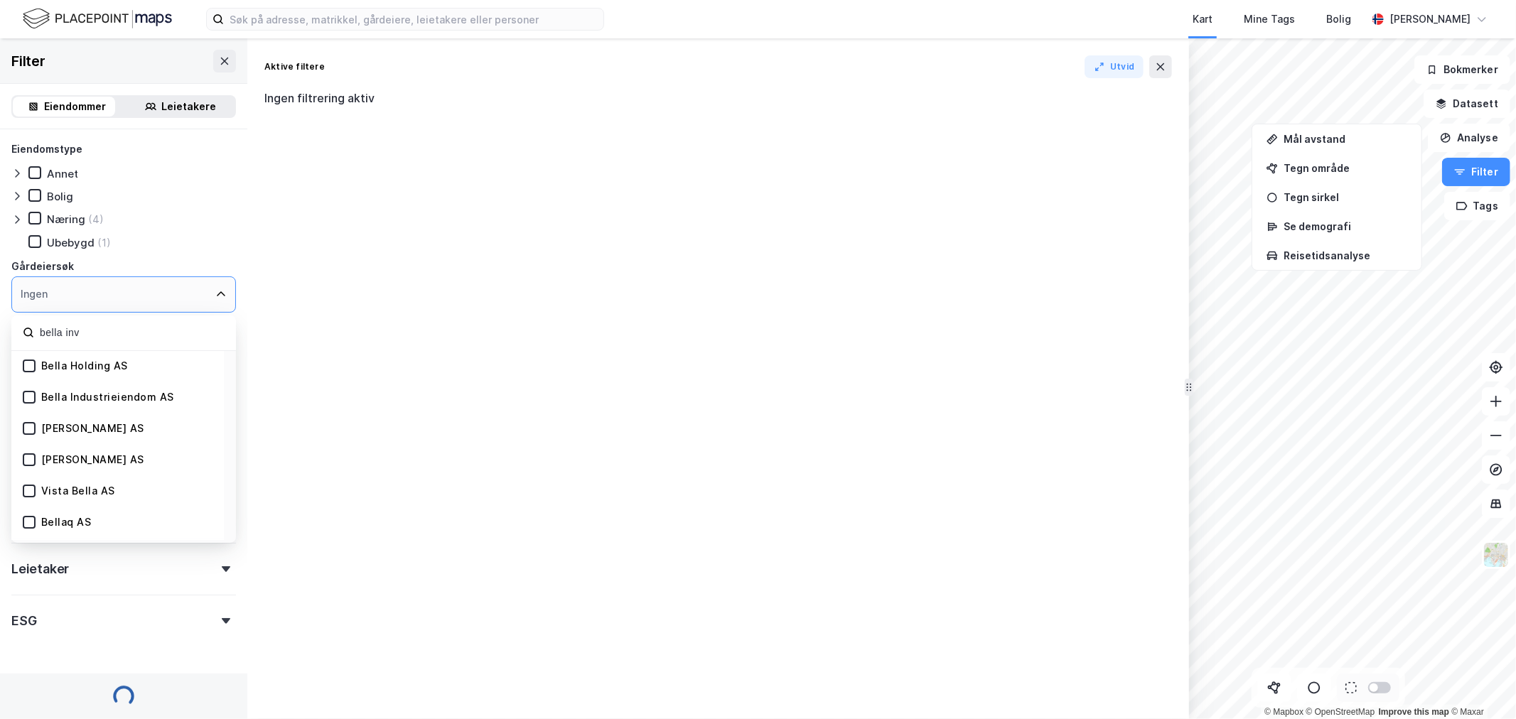
click at [122, 295] on div "Ingen" at bounding box center [123, 294] width 225 height 36
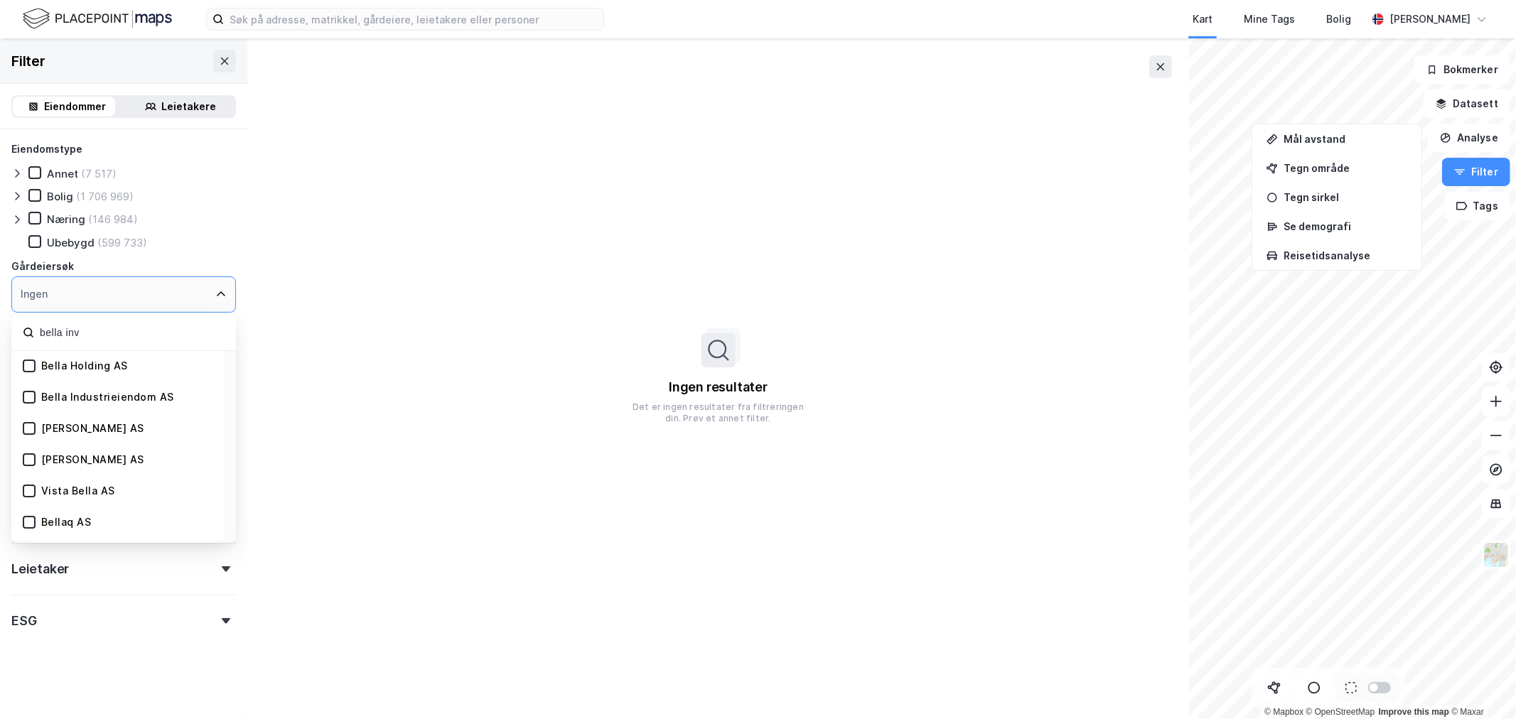
drag, startPoint x: 101, startPoint y: 332, endPoint x: -173, endPoint y: 322, distance: 274.5
click at [0, 322] on html "Kart Mine Tags Bolig [PERSON_NAME] © Mapbox © OpenStreetMap Improve this map © …" at bounding box center [758, 359] width 1516 height 719
paste input "[PERSON_NAME] AS"
drag, startPoint x: 182, startPoint y: 332, endPoint x: -151, endPoint y: 321, distance: 333.5
click at [0, 321] on html "Kart Mine Tags Bolig [PERSON_NAME] © Mapbox © OpenStreetMap Improve this map © …" at bounding box center [758, 359] width 1516 height 719
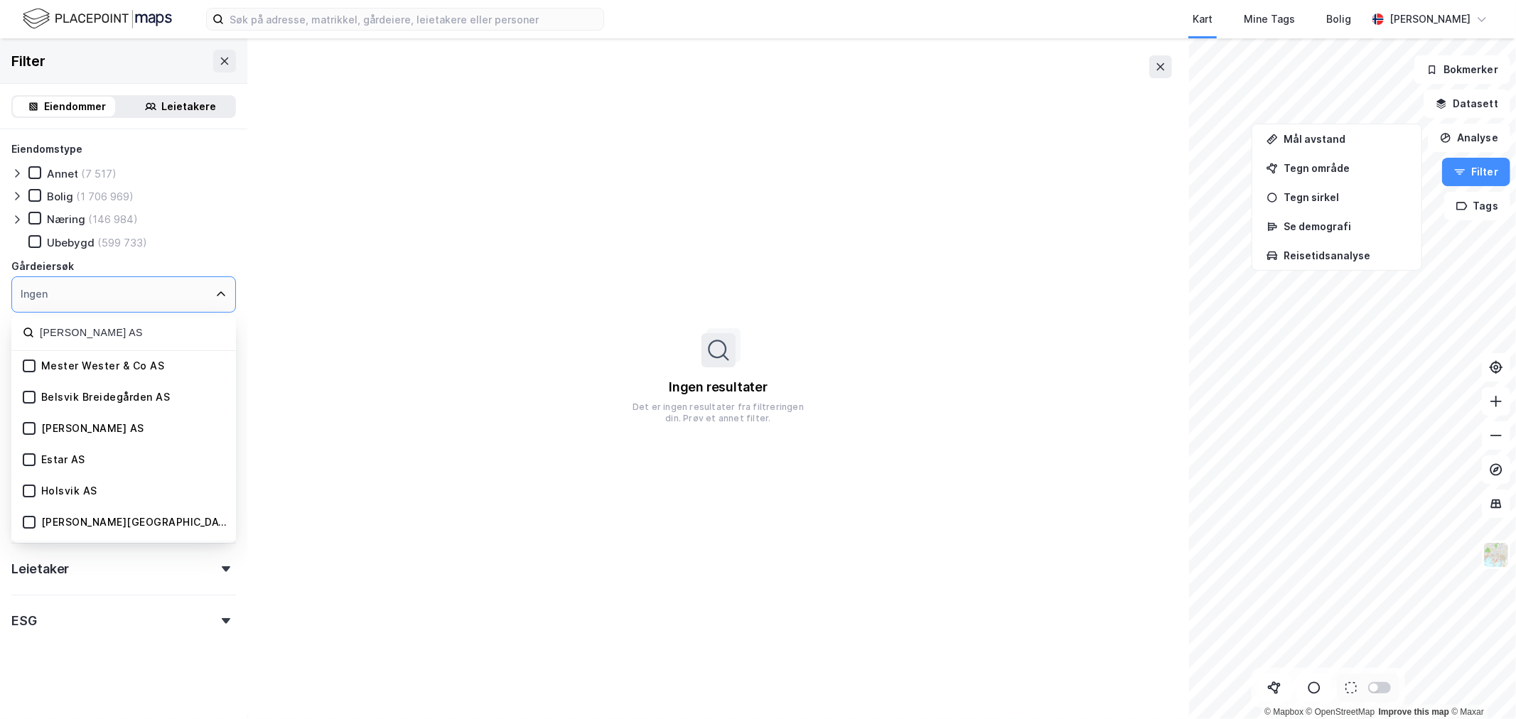
paste input "OEB INVEST"
type input "OEB INVEST AS"
click at [24, 362] on icon at bounding box center [29, 366] width 10 height 10
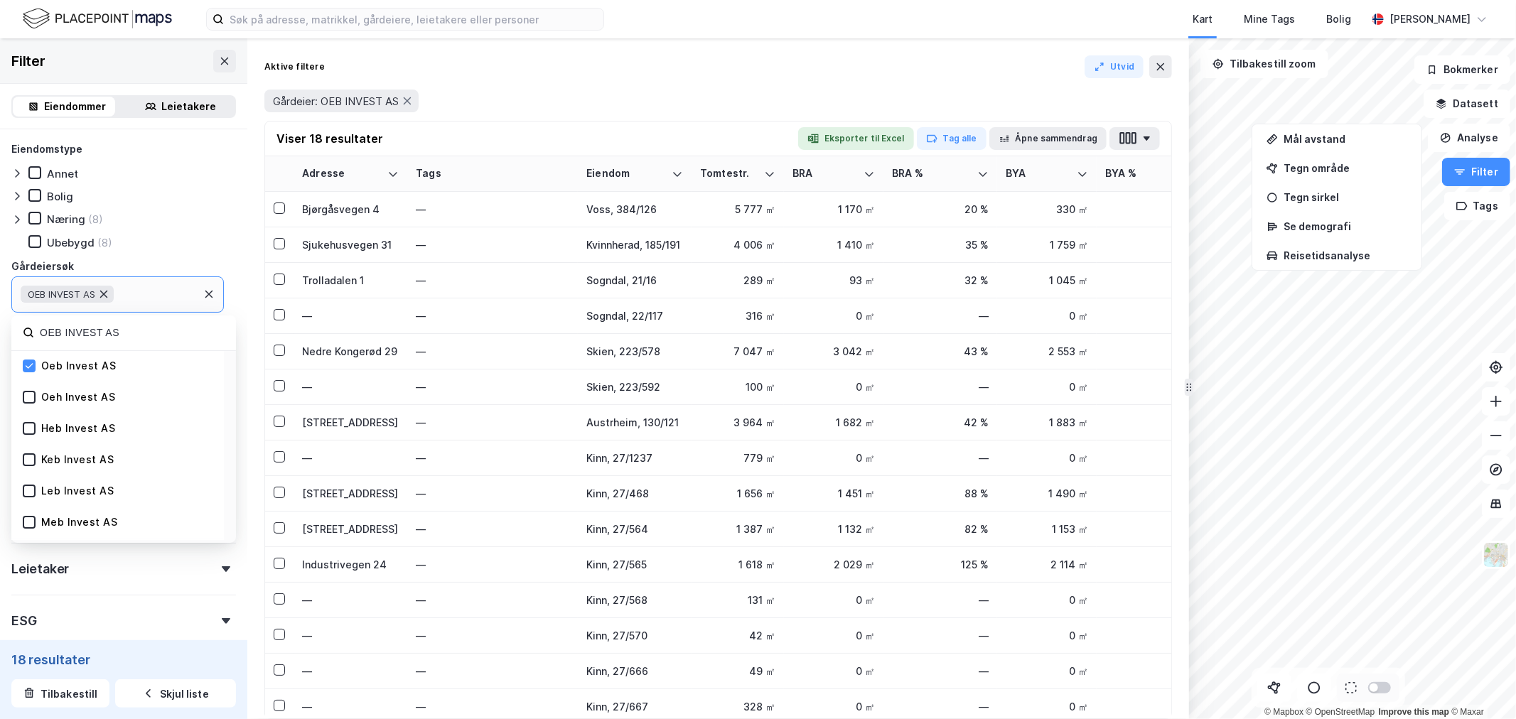
click at [107, 291] on icon at bounding box center [103, 295] width 7 height 8
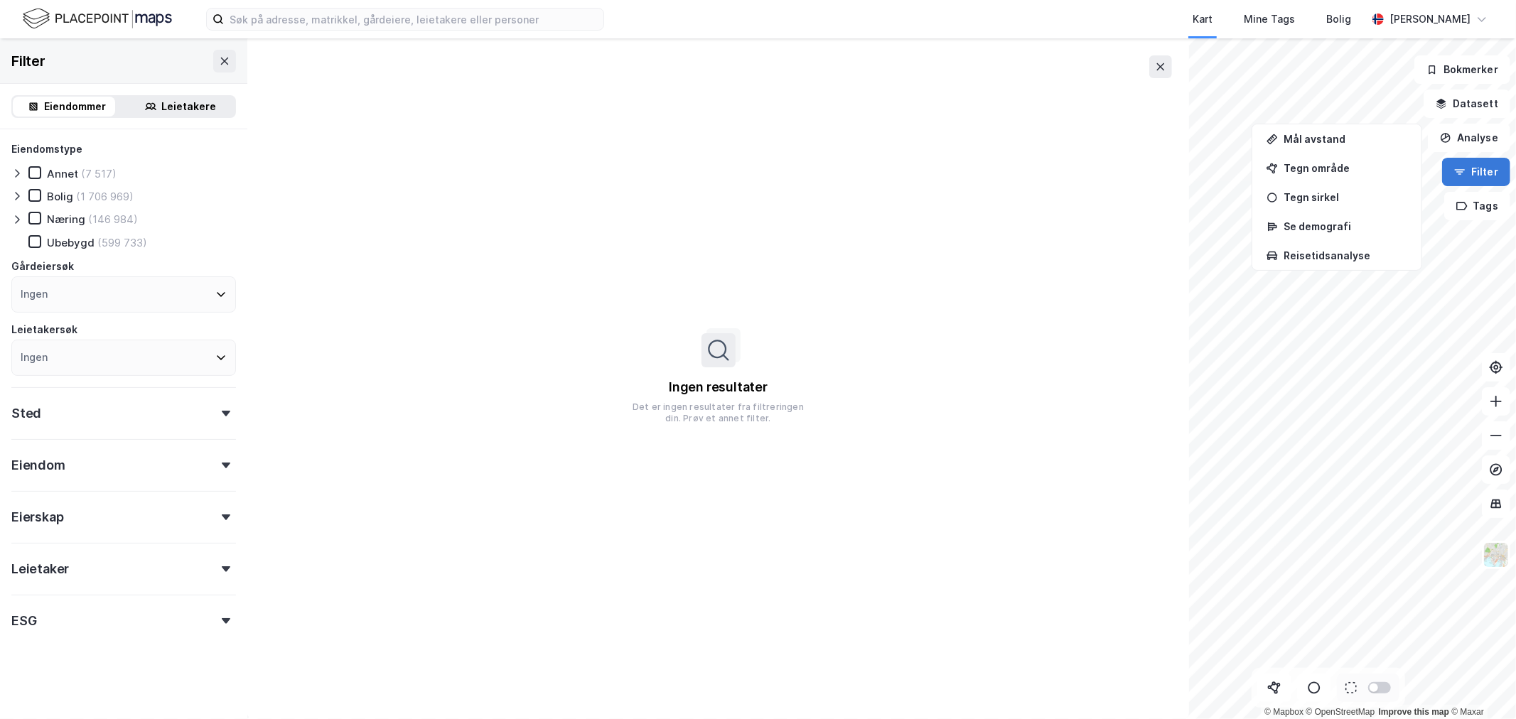
click at [1467, 169] on button "Filter" at bounding box center [1476, 172] width 68 height 28
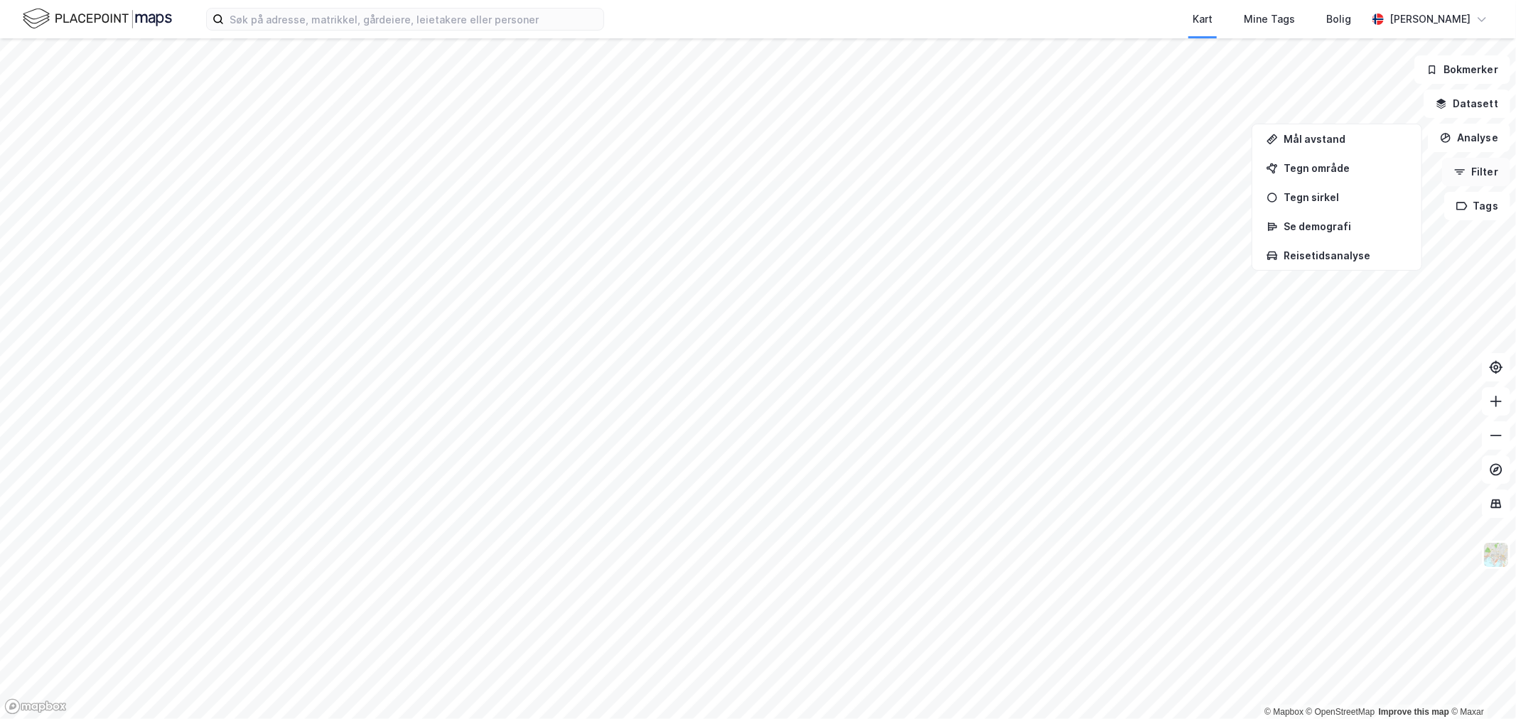
click at [1464, 176] on icon "button" at bounding box center [1459, 171] width 11 height 11
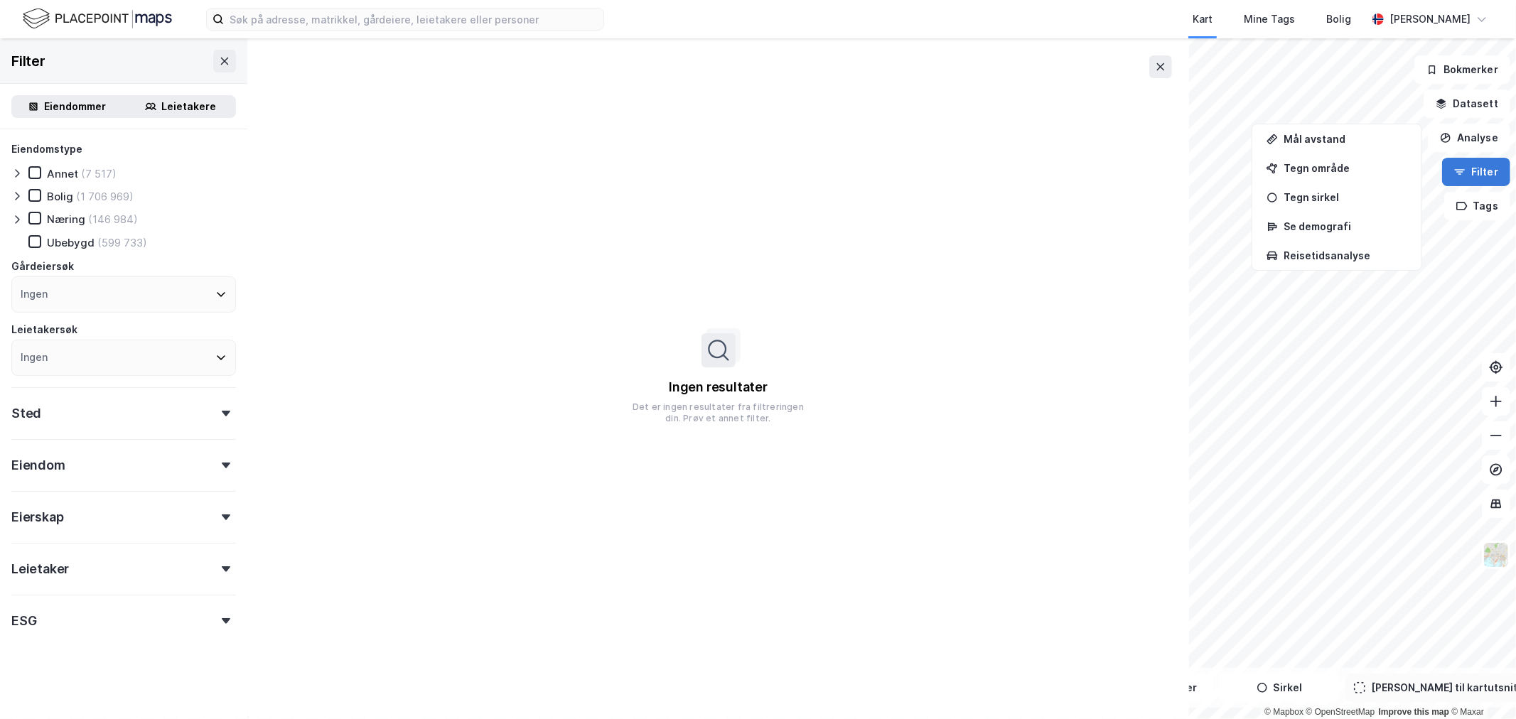
click at [1464, 176] on icon "button" at bounding box center [1459, 171] width 11 height 11
click at [1447, 103] on icon "button" at bounding box center [1440, 103] width 11 height 11
click at [1452, 129] on button "Analyse" at bounding box center [1469, 138] width 82 height 28
click at [1458, 96] on button "Datasett" at bounding box center [1466, 104] width 87 height 28
